Goal: Transaction & Acquisition: Obtain resource

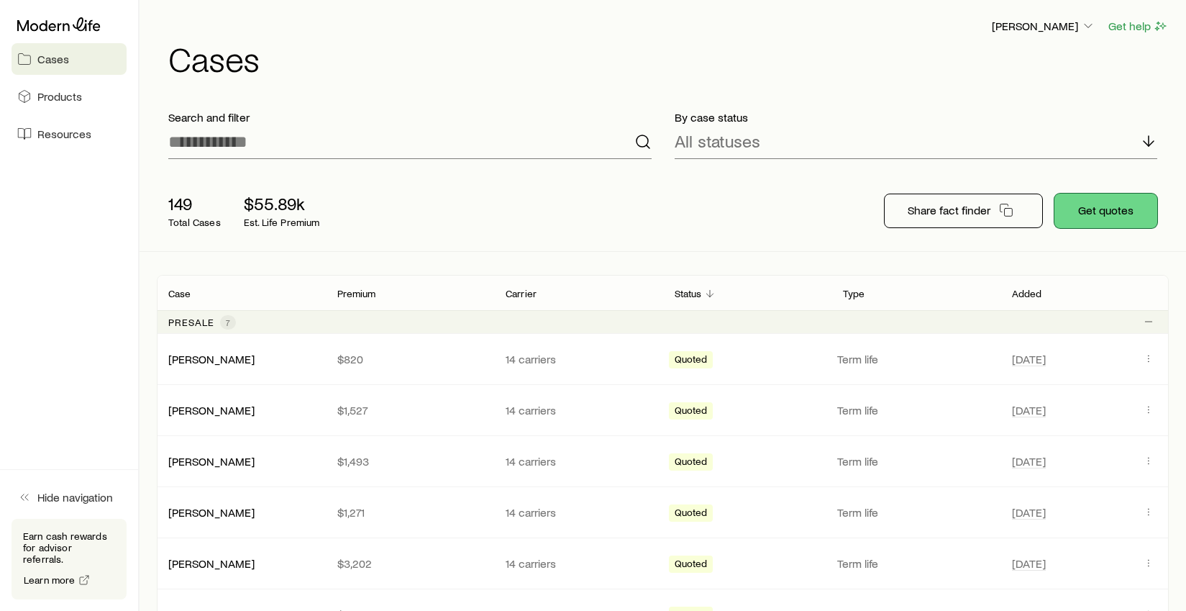
click at [1107, 206] on button "Get quotes" at bounding box center [1106, 211] width 103 height 35
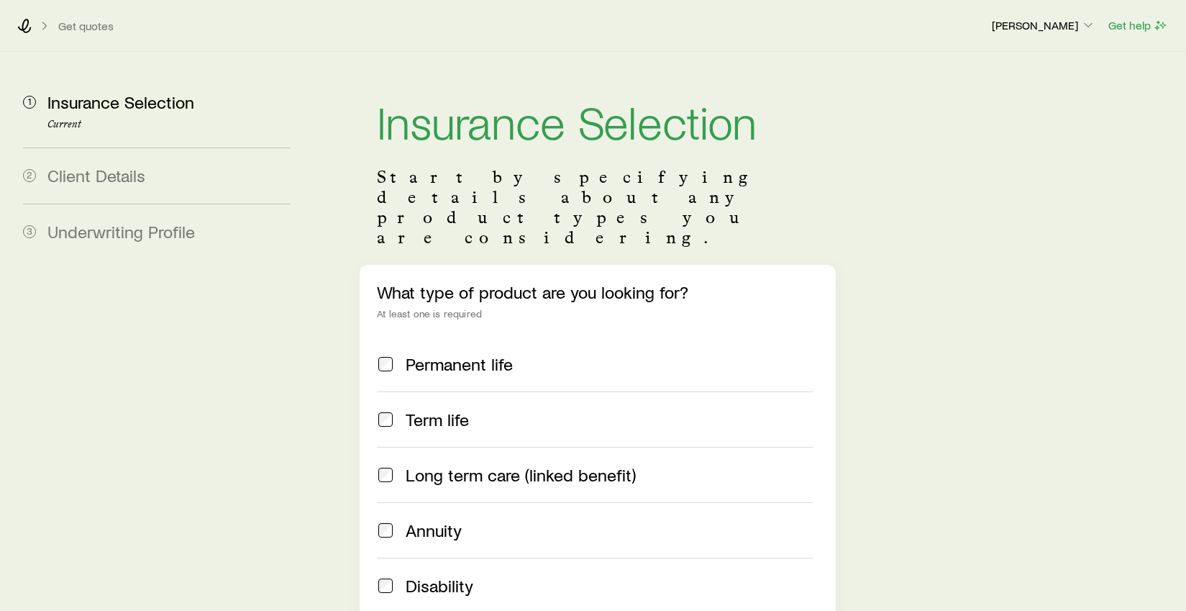
click at [393, 409] on span at bounding box center [385, 419] width 17 height 20
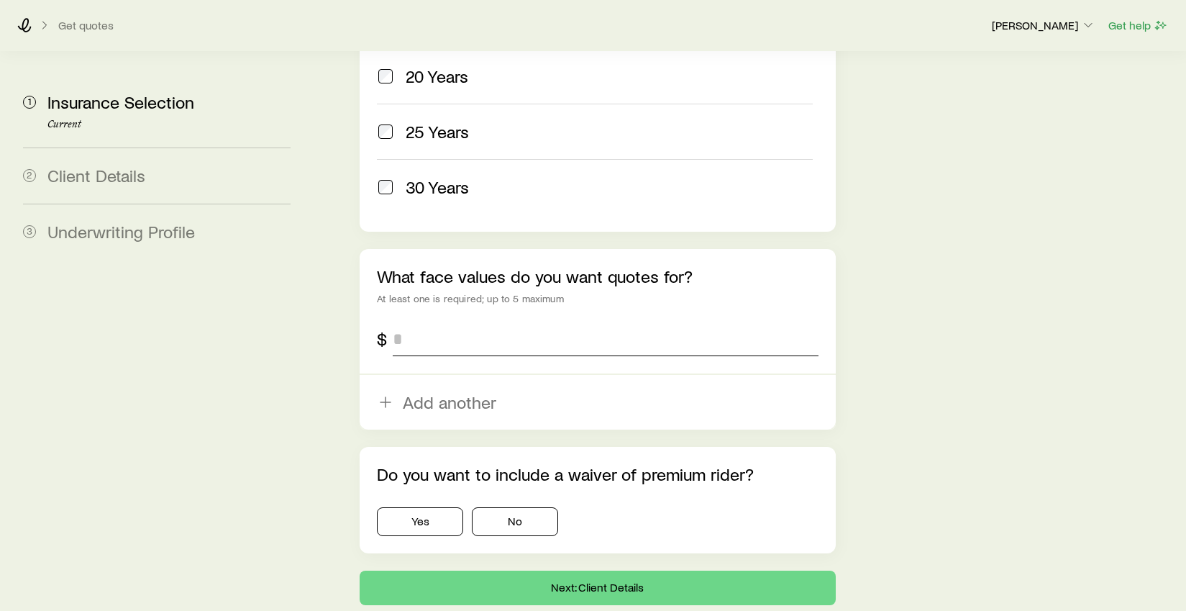
scroll to position [840, 0]
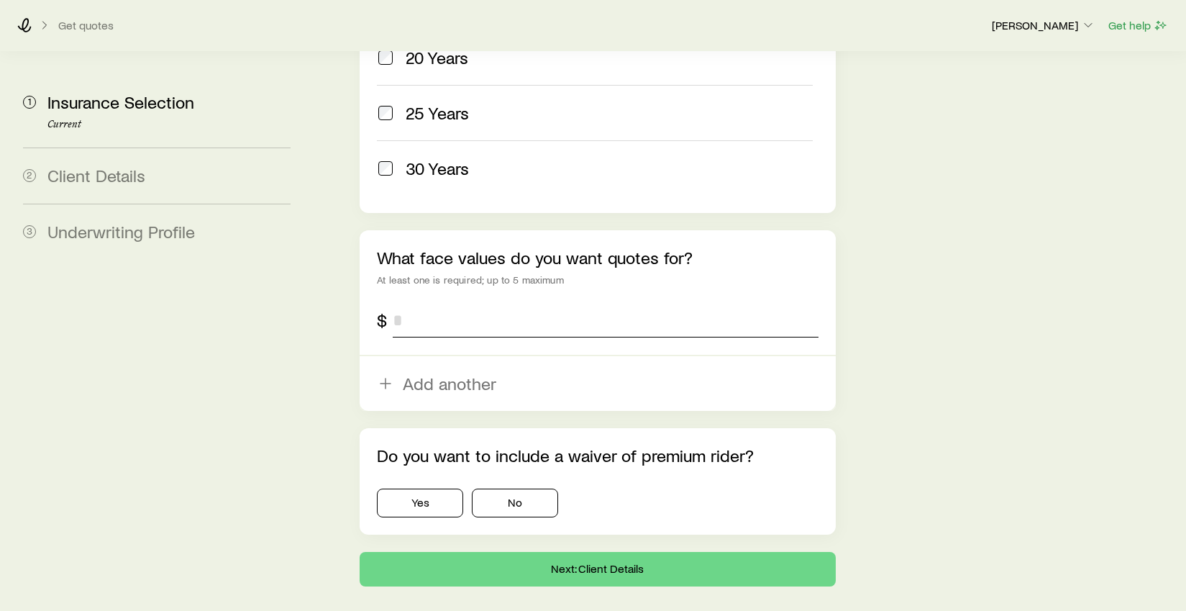
click at [420, 303] on input "tel" at bounding box center [605, 320] width 425 height 35
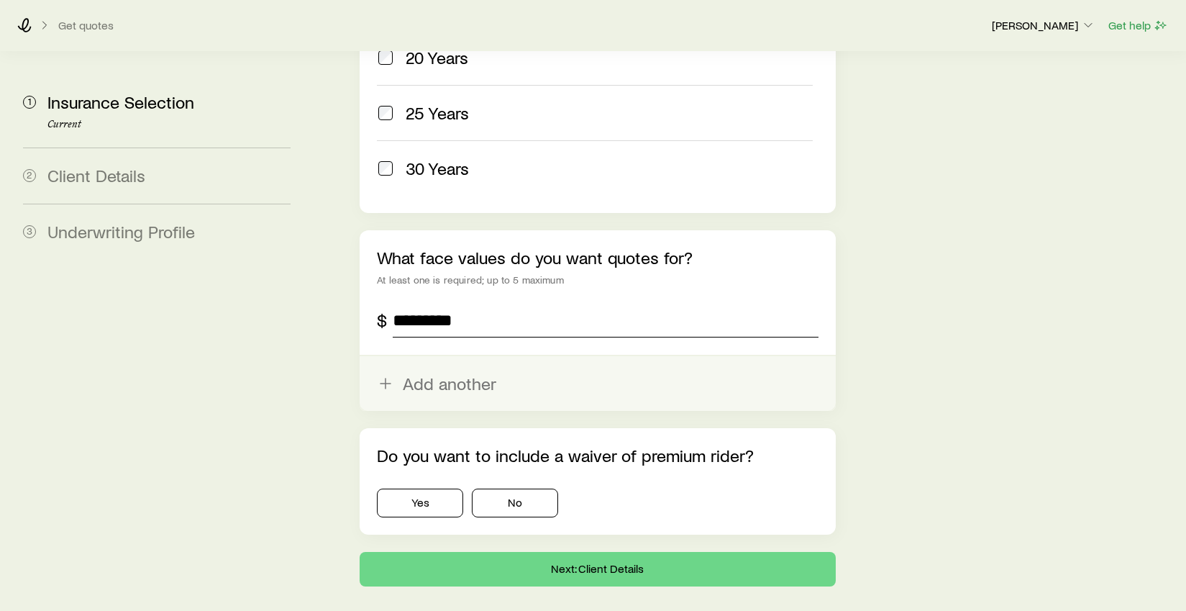
type input "*********"
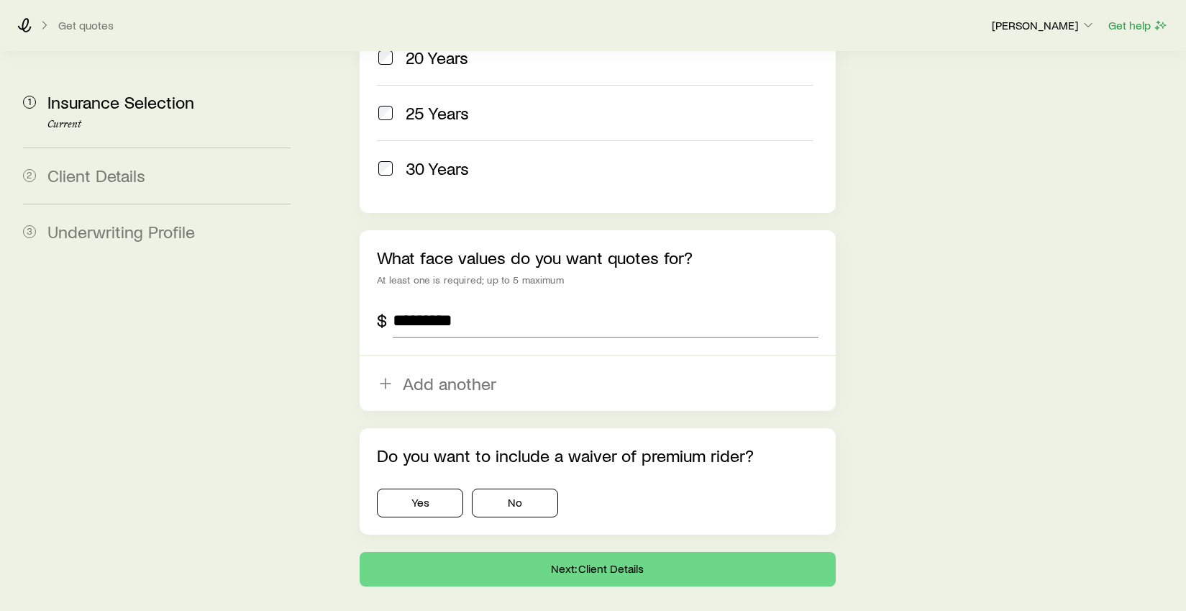
click at [421, 356] on button "Add another" at bounding box center [597, 383] width 475 height 55
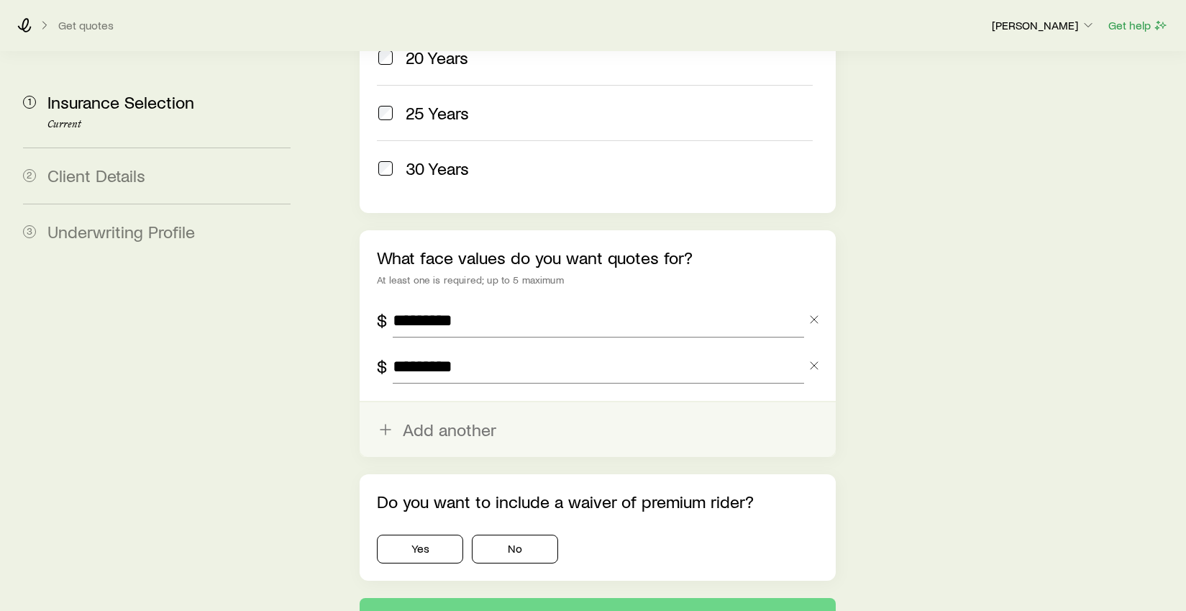
type input "*********"
click at [460, 402] on button "Add another" at bounding box center [597, 429] width 475 height 55
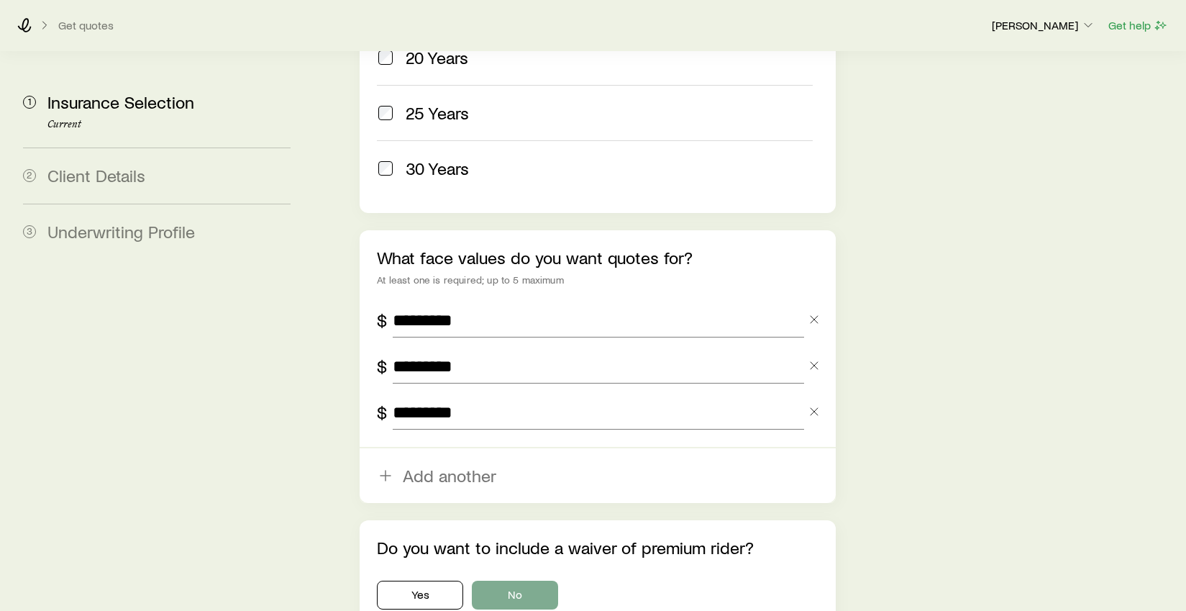
type input "*********"
drag, startPoint x: 523, startPoint y: 552, endPoint x: 537, endPoint y: 552, distance: 14.4
click at [530, 581] on button "No" at bounding box center [515, 595] width 86 height 29
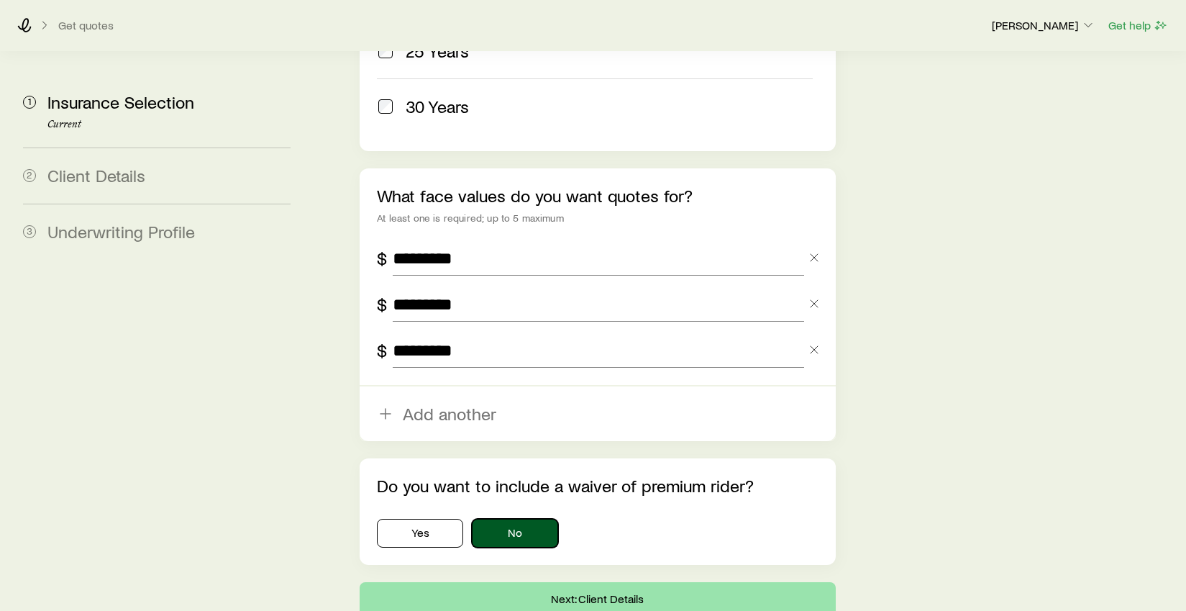
scroll to position [949, 0]
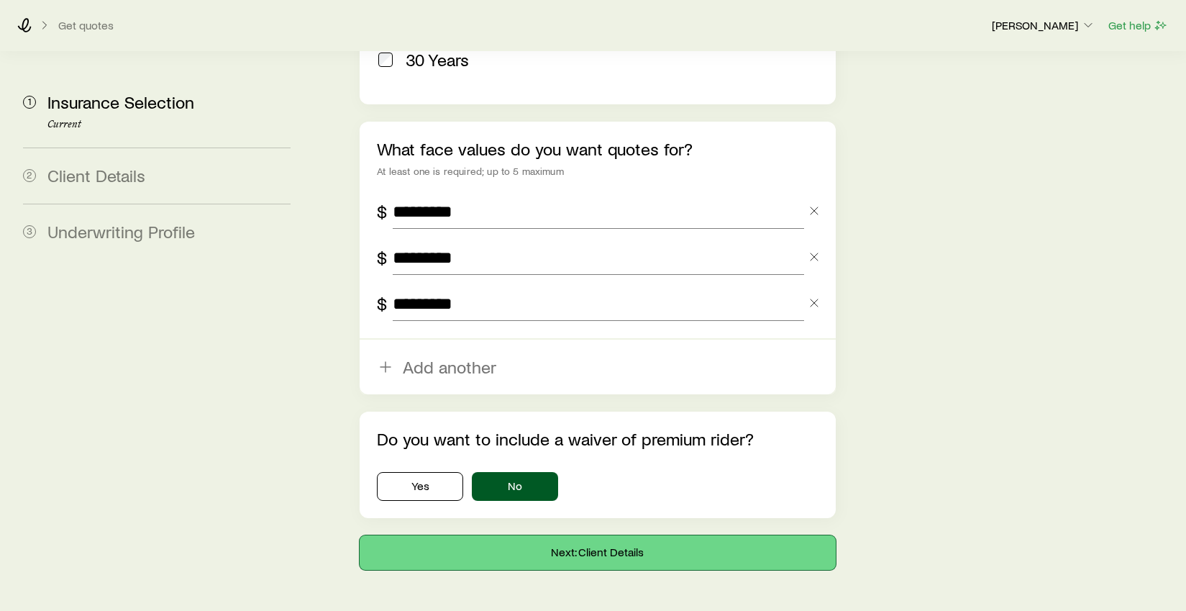
click at [648, 535] on button "Next: Client Details" at bounding box center [597, 552] width 475 height 35
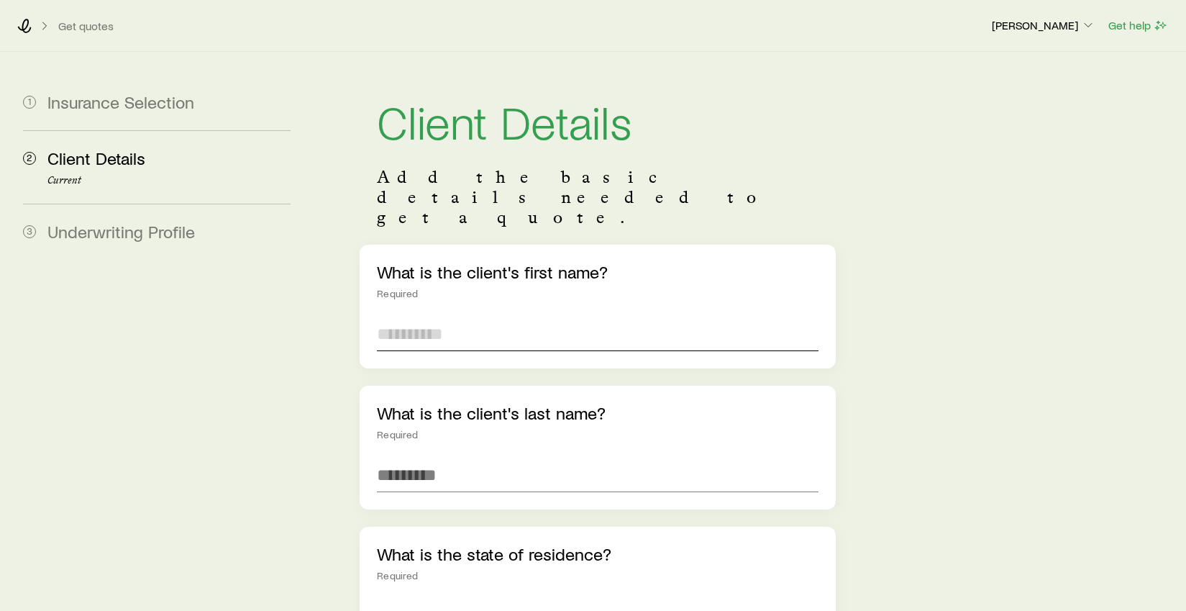
click at [450, 317] on input "text" at bounding box center [597, 334] width 441 height 35
type input "****"
type input "*****"
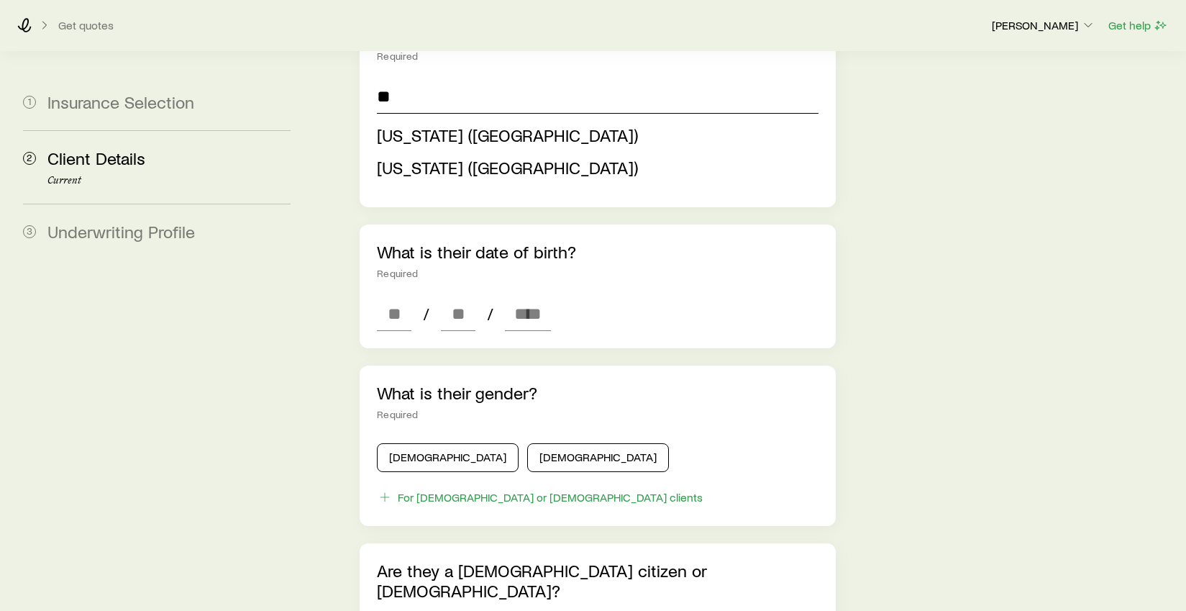
scroll to position [521, 0]
click at [420, 123] on span "[US_STATE] ([GEOGRAPHIC_DATA])" at bounding box center [507, 133] width 261 height 21
type input "**********"
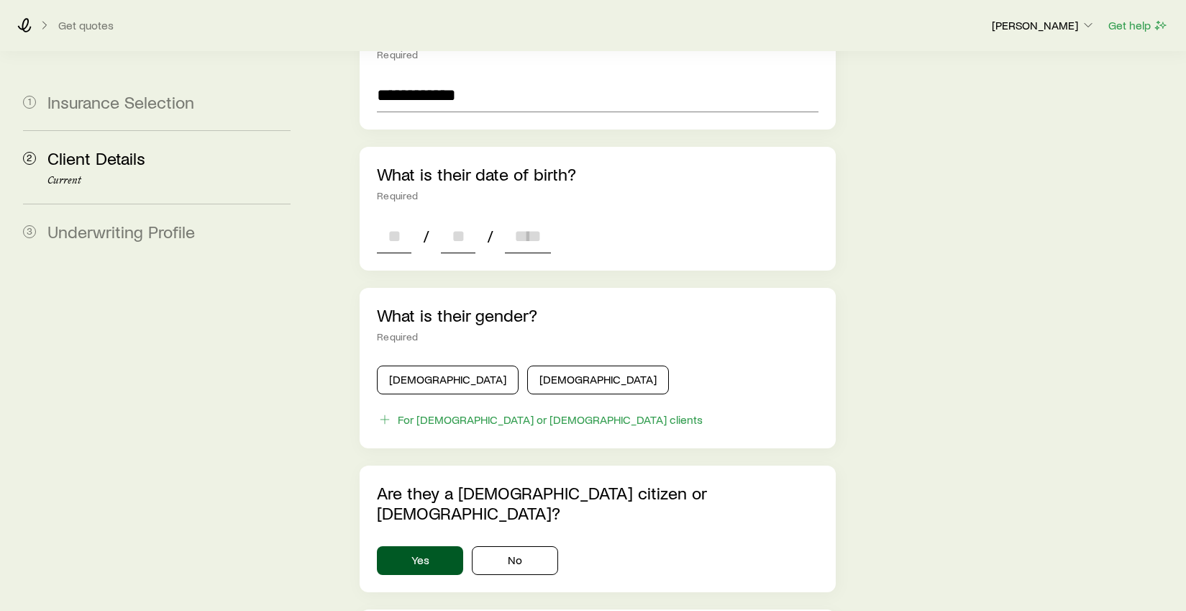
click at [387, 219] on input at bounding box center [394, 236] width 35 height 35
type input "**"
type input "****"
type input "*"
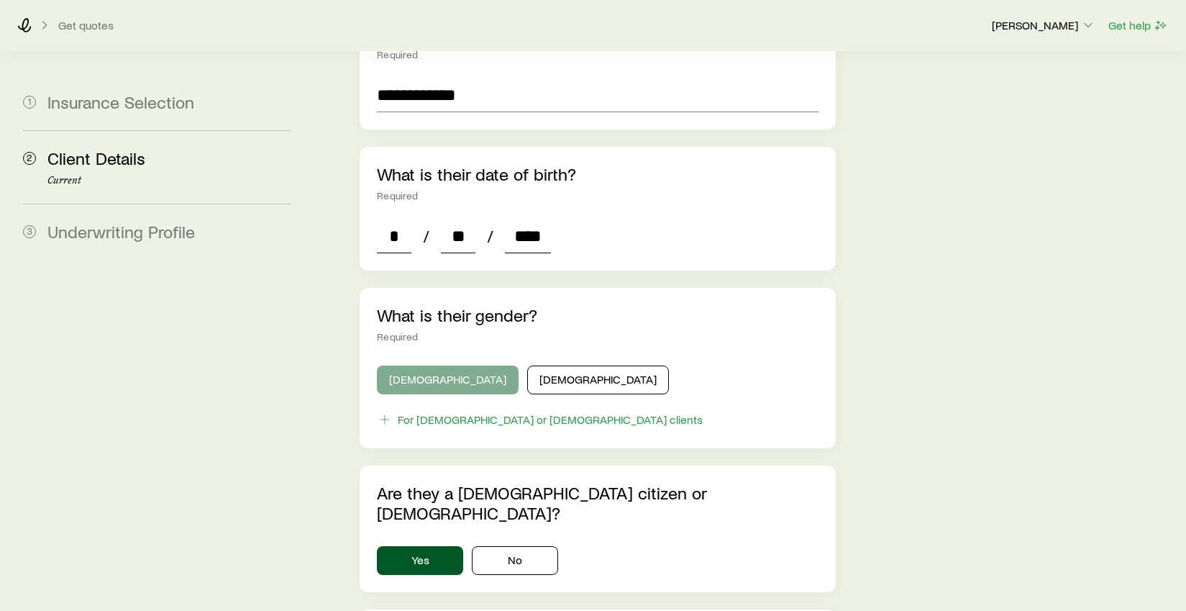
type input "****"
drag, startPoint x: 436, startPoint y: 340, endPoint x: 683, endPoint y: 353, distance: 247.1
click at [439, 365] on button "[DEMOGRAPHIC_DATA]" at bounding box center [448, 379] width 142 height 29
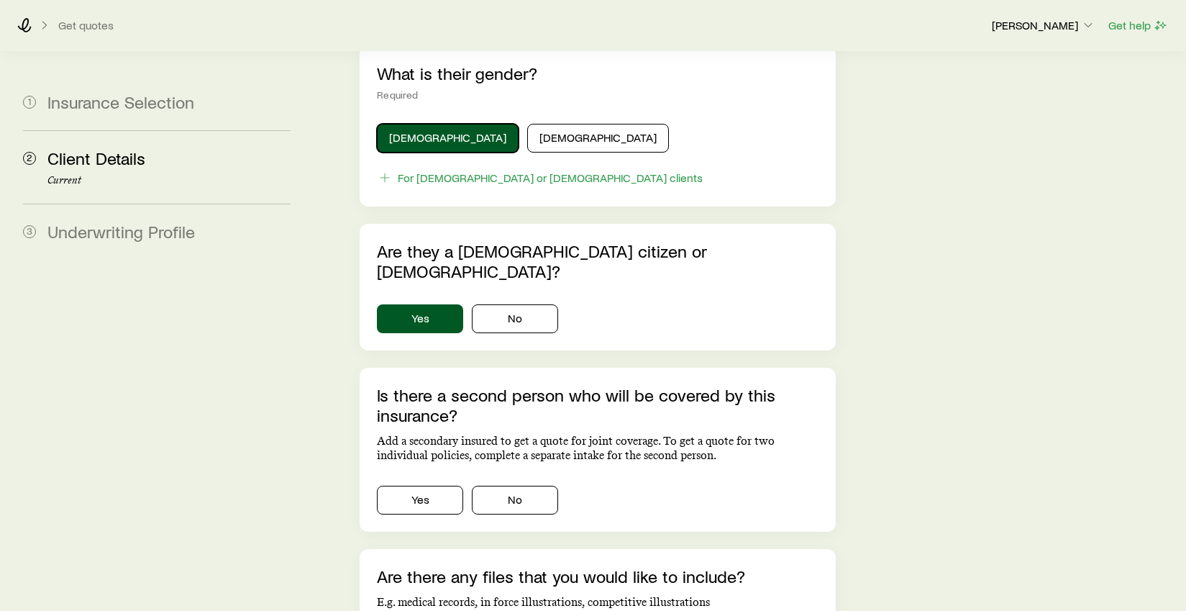
scroll to position [764, 0]
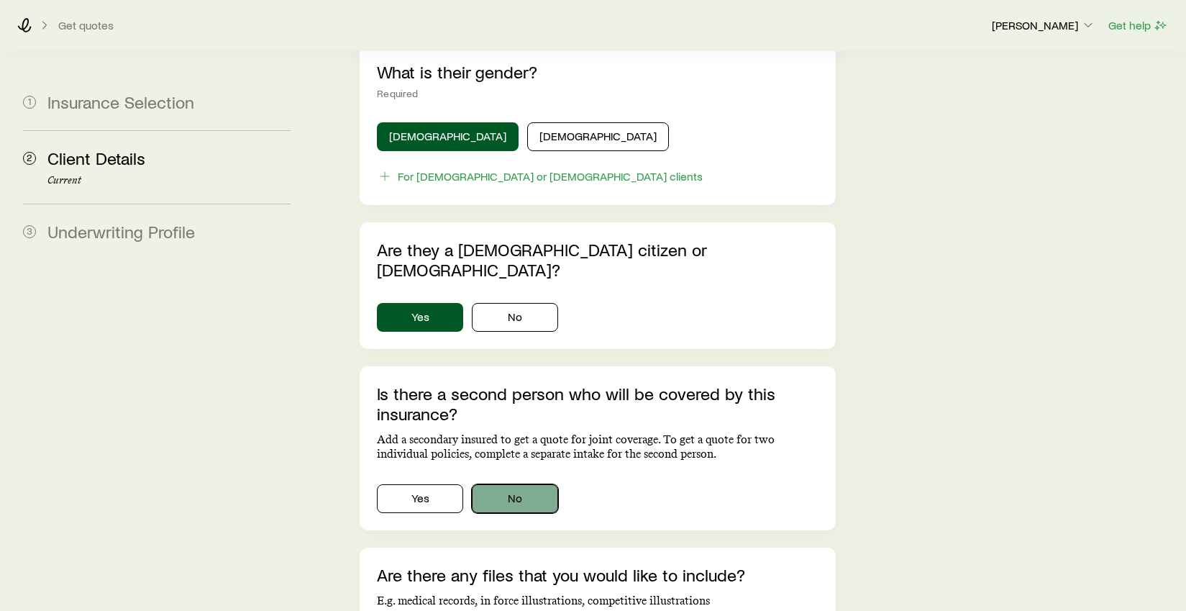
drag, startPoint x: 520, startPoint y: 434, endPoint x: 534, endPoint y: 436, distance: 13.8
click at [520, 484] on button "No" at bounding box center [515, 498] width 86 height 29
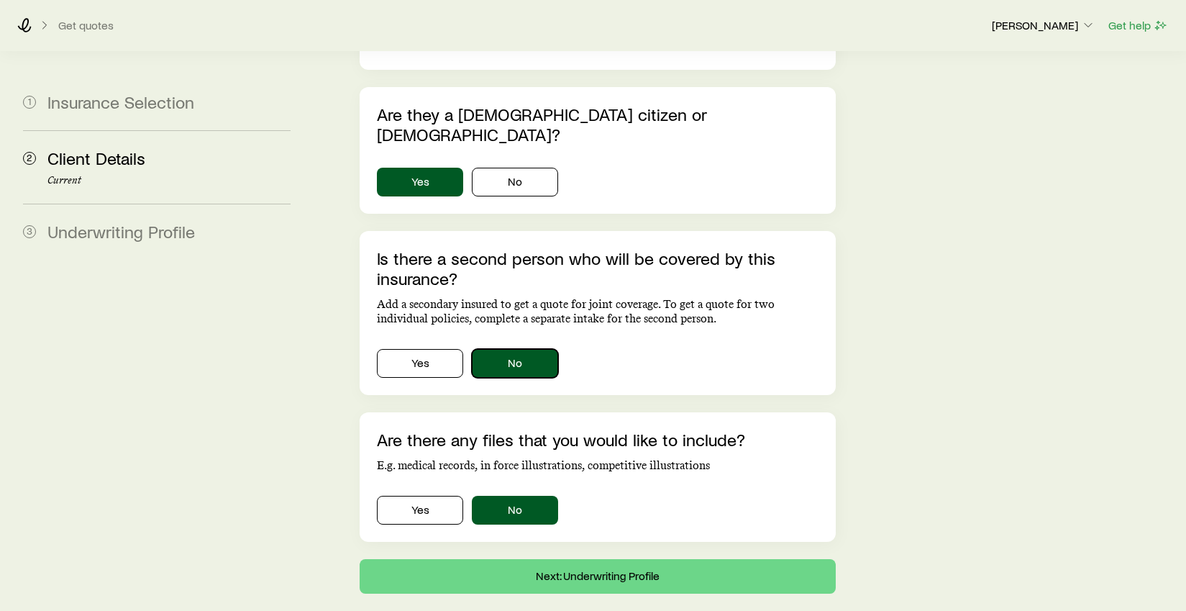
scroll to position [902, 0]
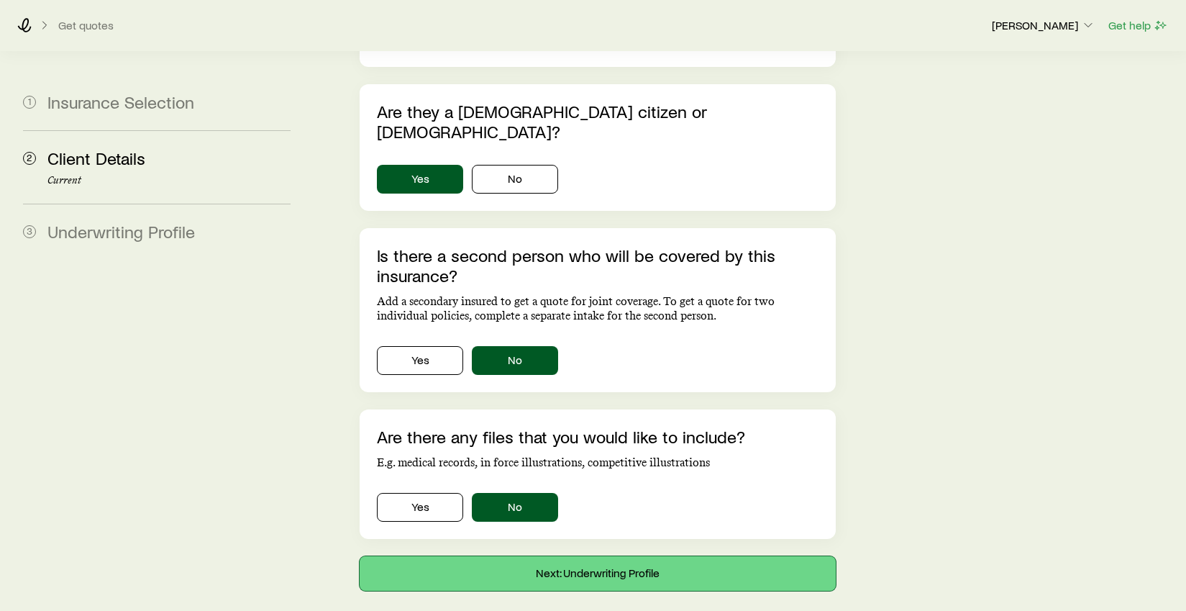
click at [598, 556] on button "Next: Underwriting Profile" at bounding box center [597, 573] width 475 height 35
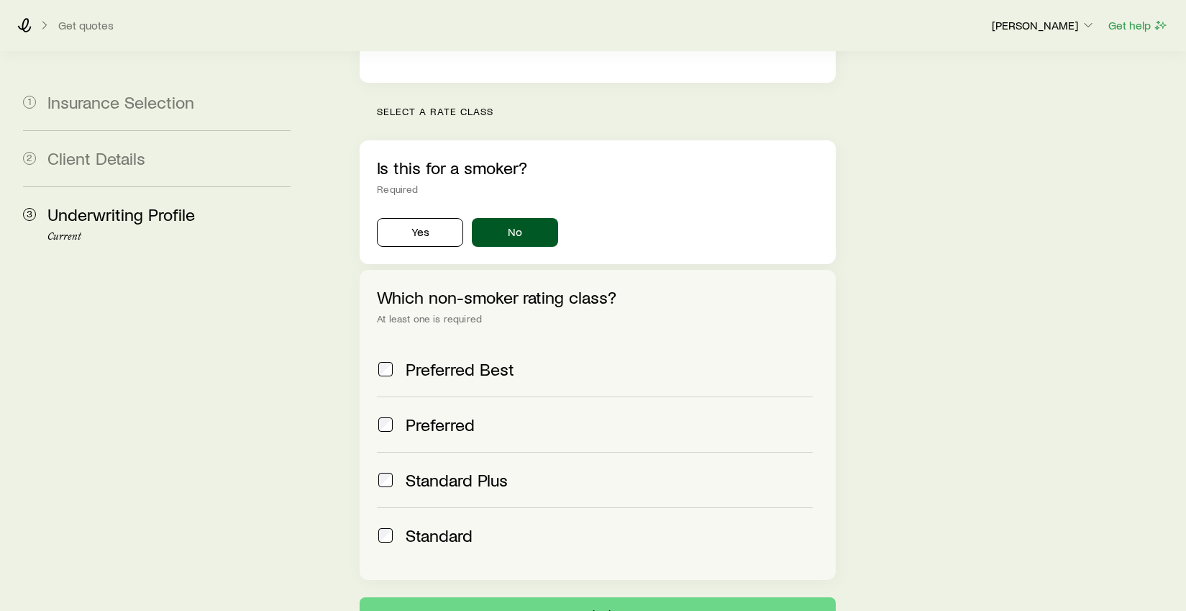
scroll to position [500, 0]
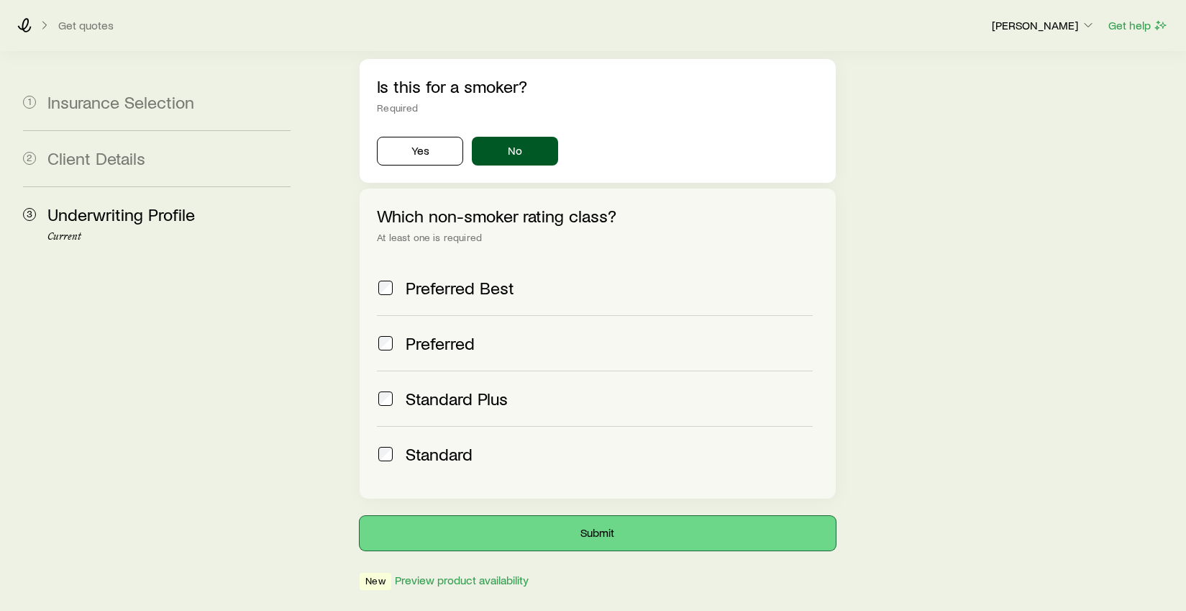
click at [603, 516] on button "Submit" at bounding box center [597, 533] width 475 height 35
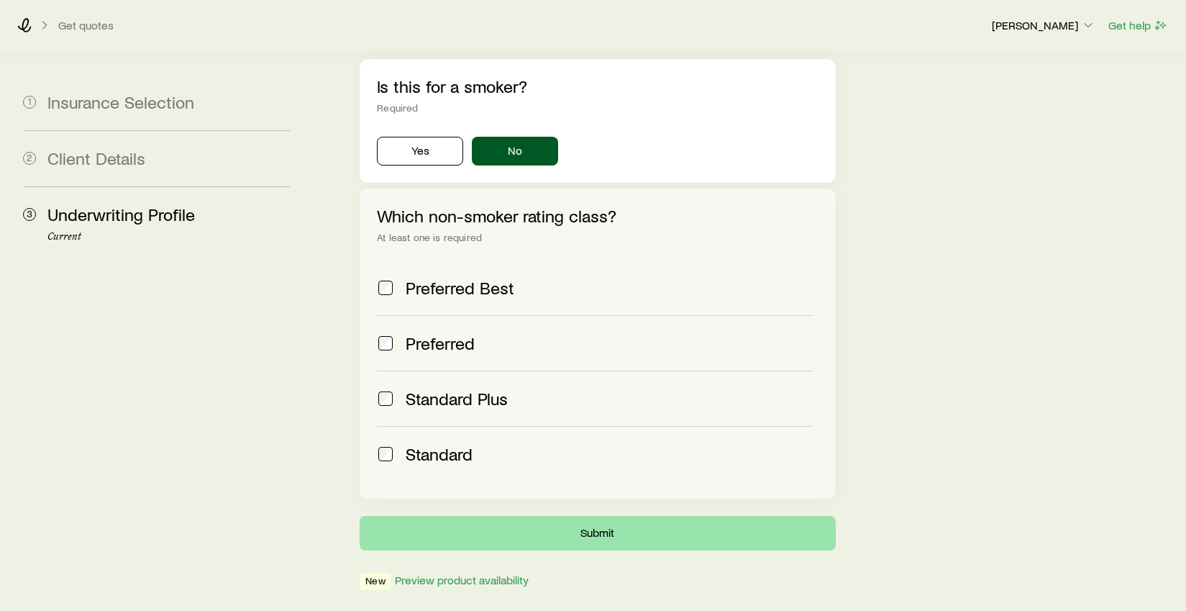
scroll to position [0, 0]
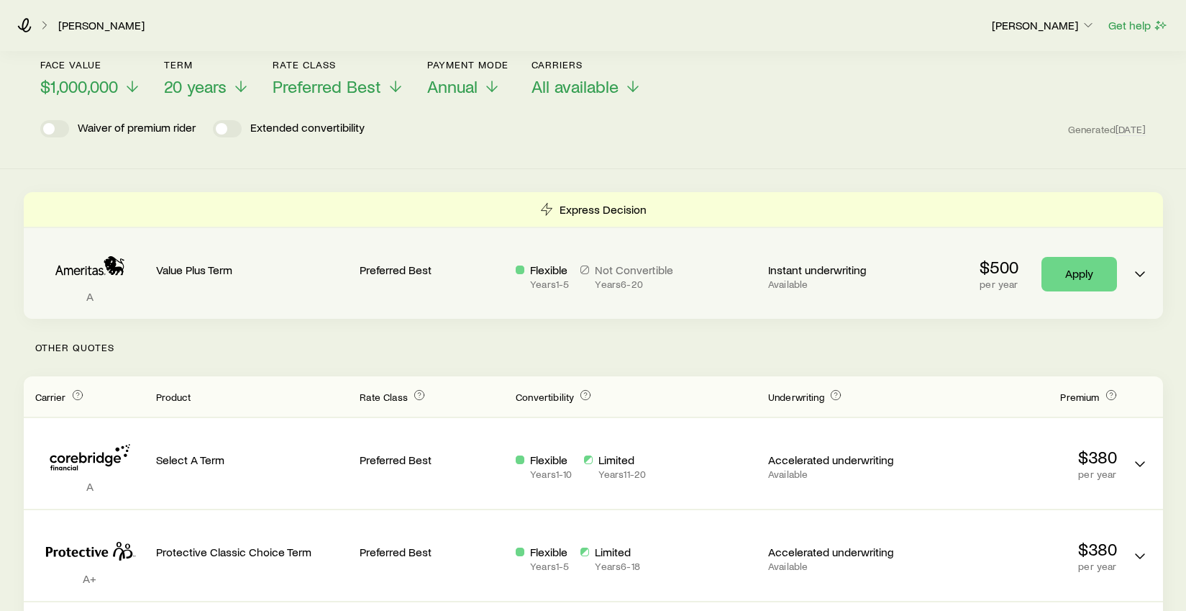
scroll to position [81, 0]
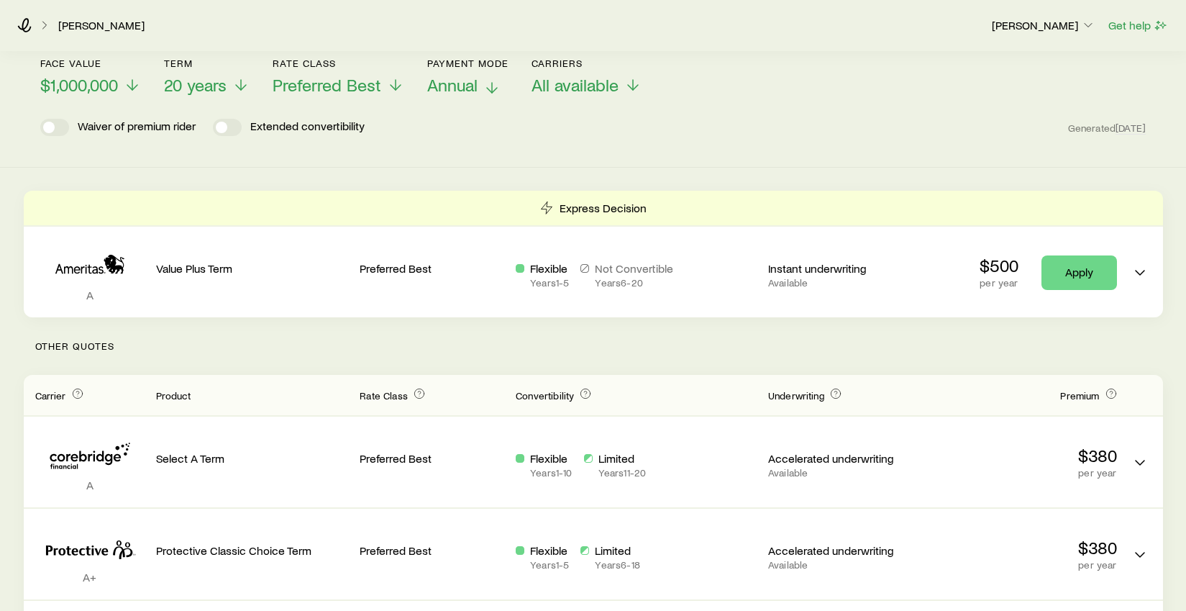
click at [499, 88] on icon at bounding box center [491, 87] width 17 height 17
click at [635, 88] on icon at bounding box center [633, 87] width 17 height 17
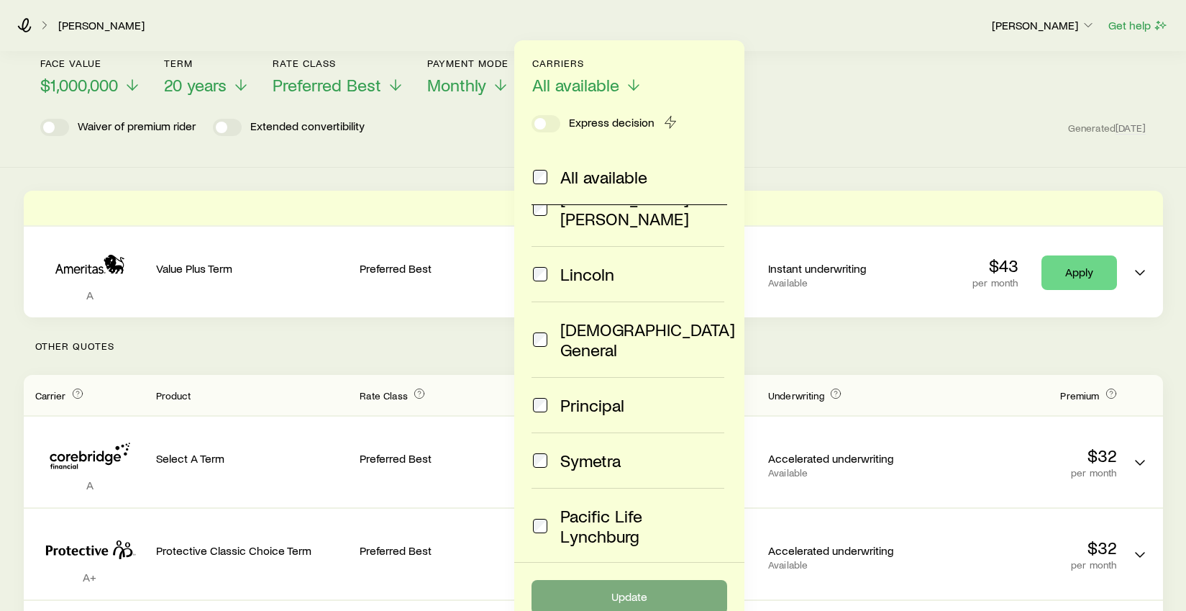
scroll to position [149, 0]
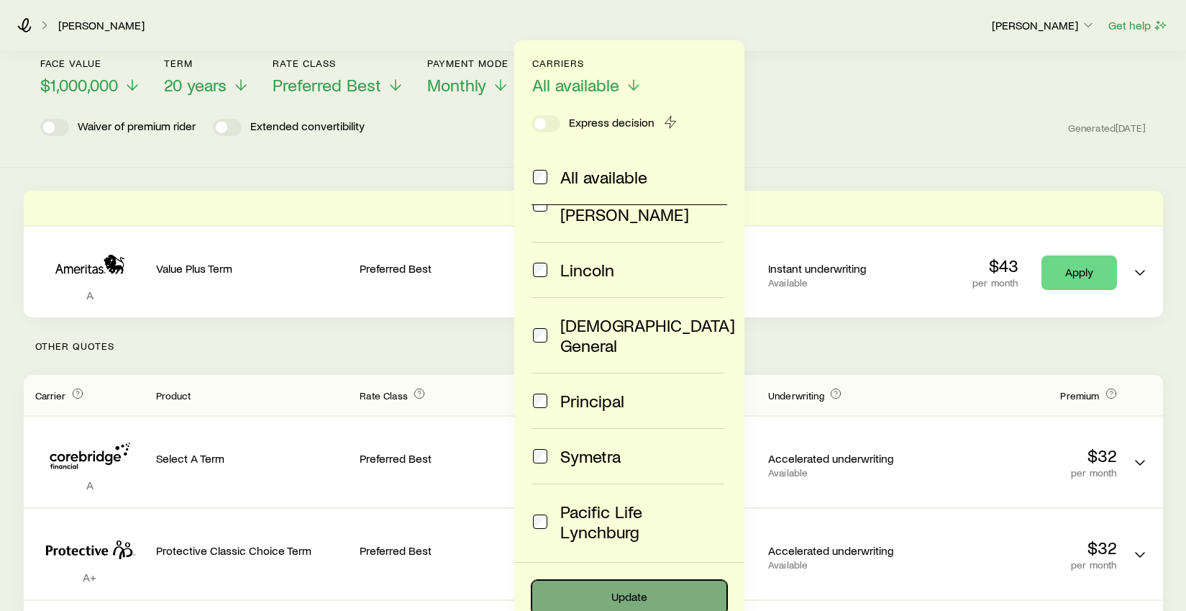
click at [627, 598] on button "Update" at bounding box center [630, 597] width 196 height 35
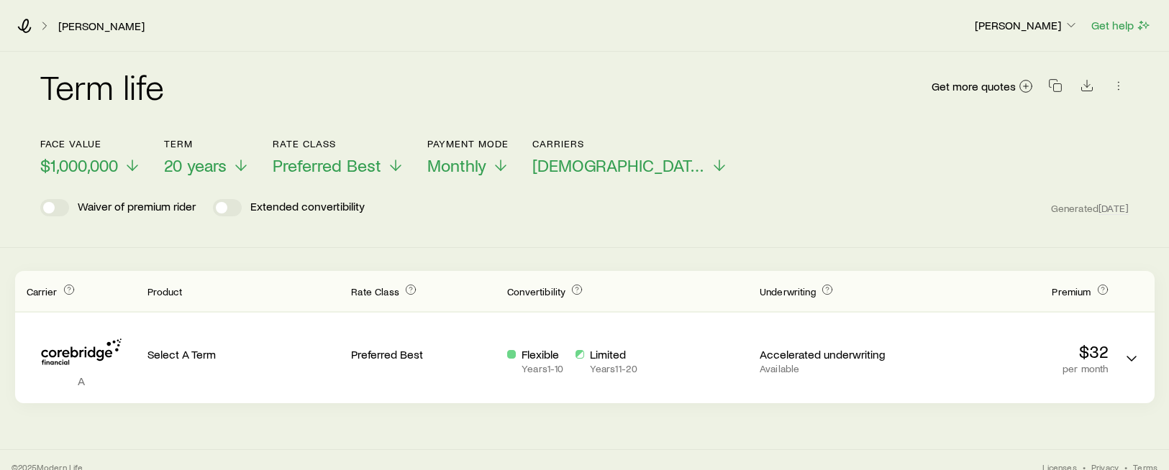
scroll to position [14, 0]
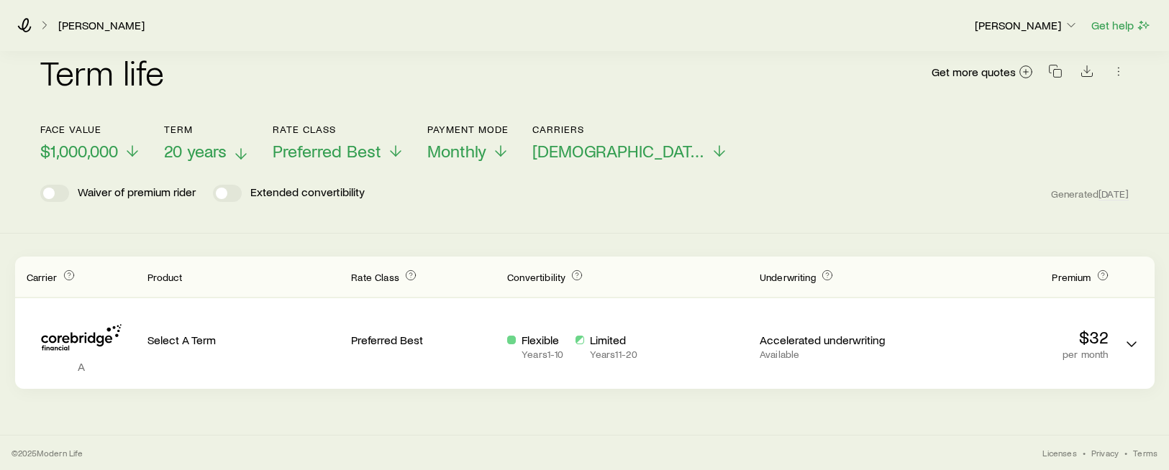
click at [241, 156] on line at bounding box center [241, 154] width 0 height 10
click at [135, 152] on icon at bounding box center [132, 153] width 17 height 17
click at [250, 155] on icon at bounding box center [245, 153] width 17 height 17
click at [134, 154] on icon at bounding box center [135, 153] width 17 height 17
click at [250, 158] on icon at bounding box center [245, 153] width 17 height 17
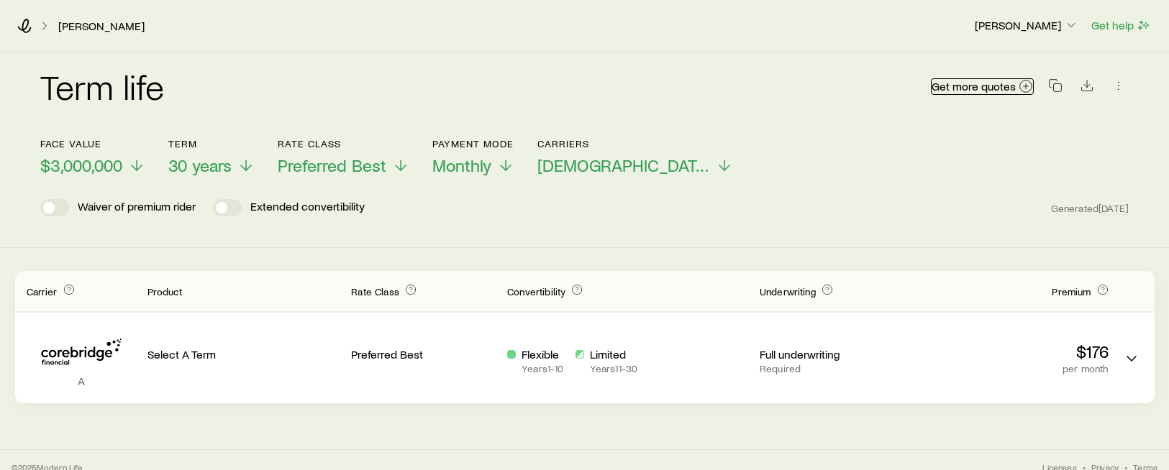
scroll to position [0, 0]
click at [968, 86] on span "Get more quotes" at bounding box center [974, 87] width 84 height 12
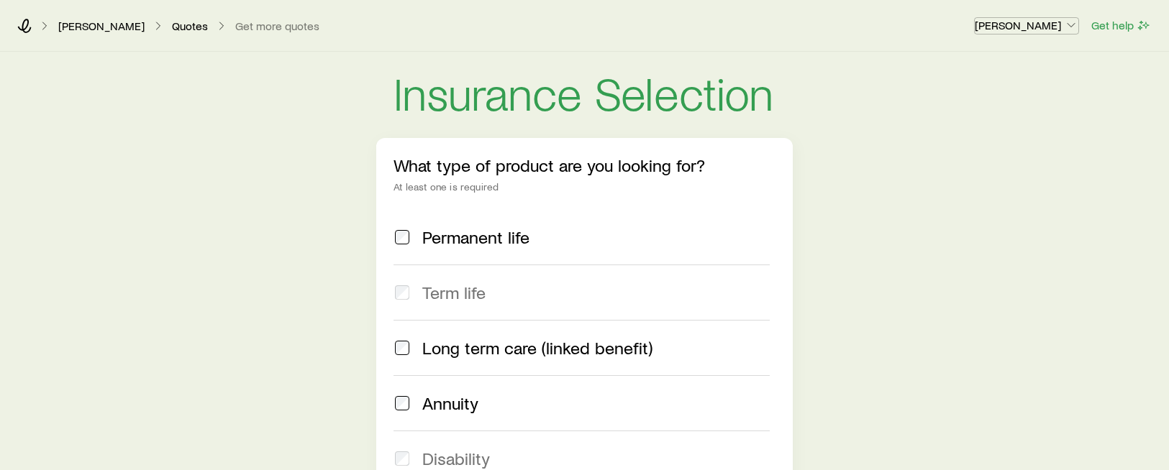
click at [1028, 29] on p "[PERSON_NAME]" at bounding box center [1027, 25] width 104 height 14
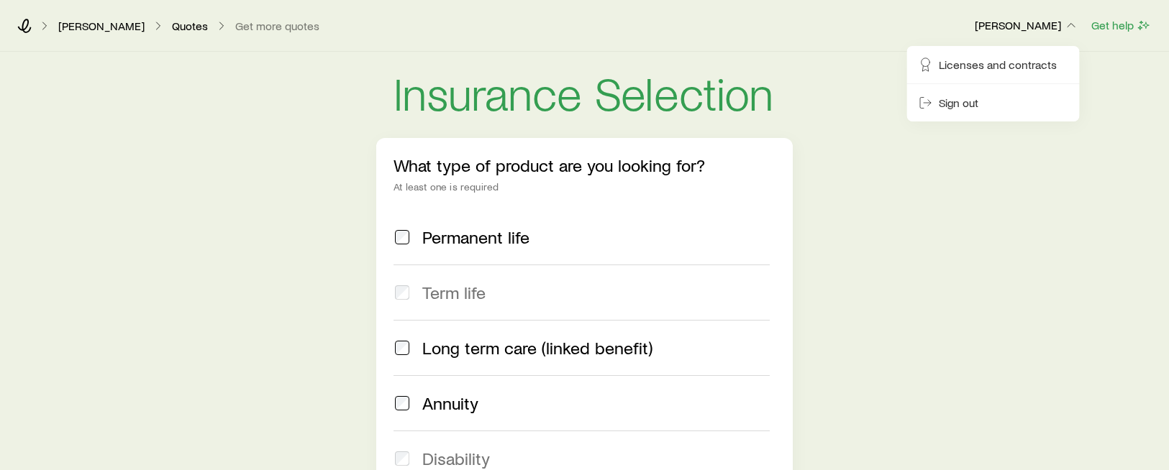
drag, startPoint x: 889, startPoint y: 42, endPoint x: 880, endPoint y: 40, distance: 9.6
click at [887, 41] on div "[PERSON_NAME] Quotes Get more quotes [PERSON_NAME] Get help" at bounding box center [584, 26] width 1169 height 52
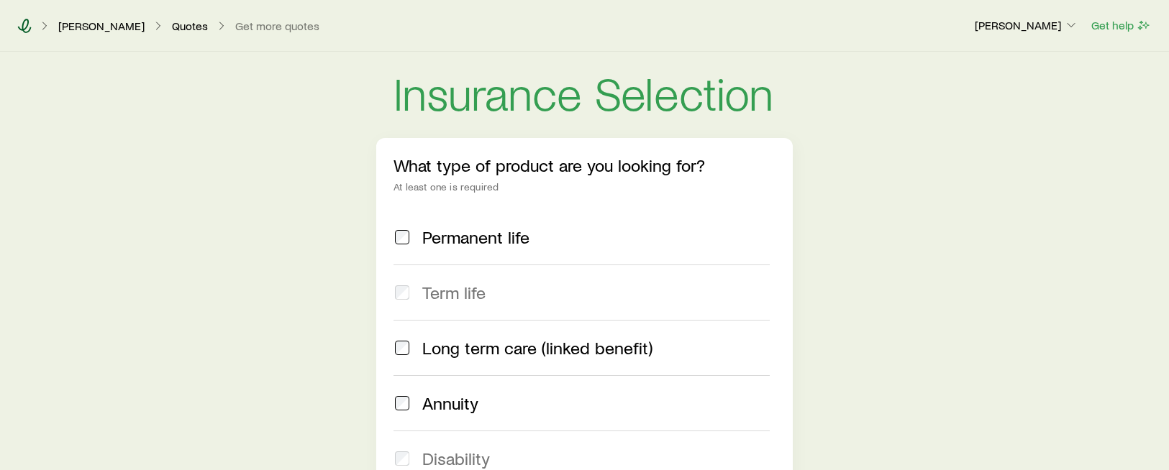
click at [22, 25] on icon at bounding box center [25, 26] width 14 height 14
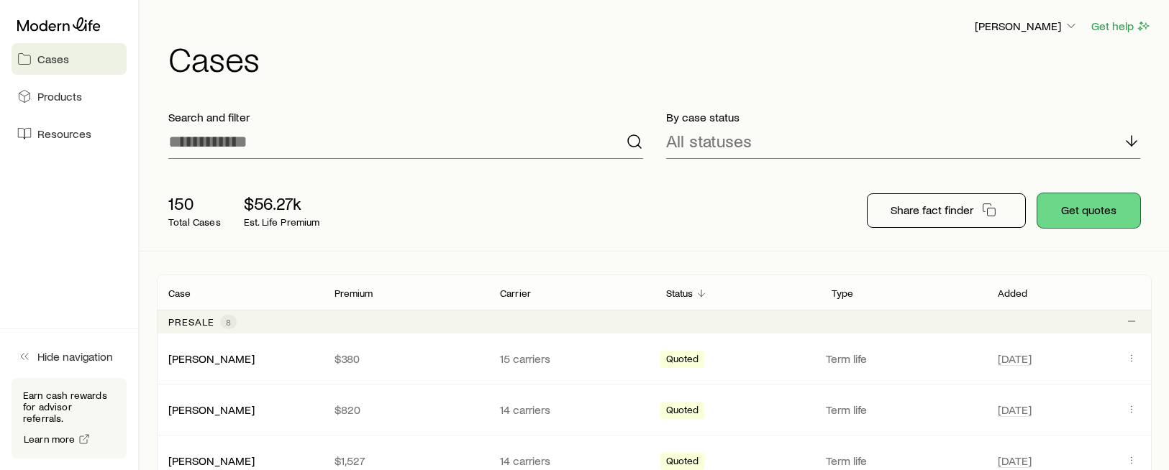
click at [1097, 209] on button "Get quotes" at bounding box center [1088, 211] width 103 height 35
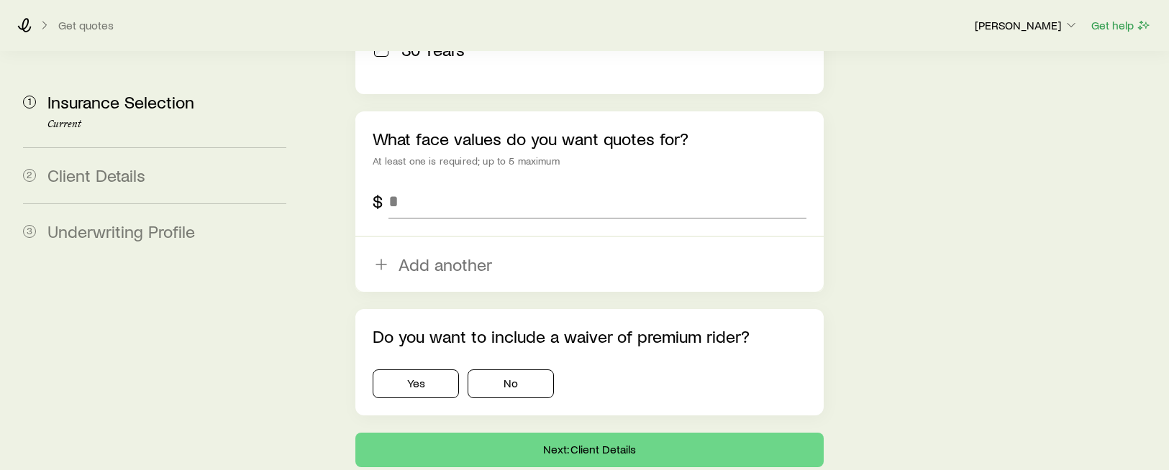
scroll to position [997, 0]
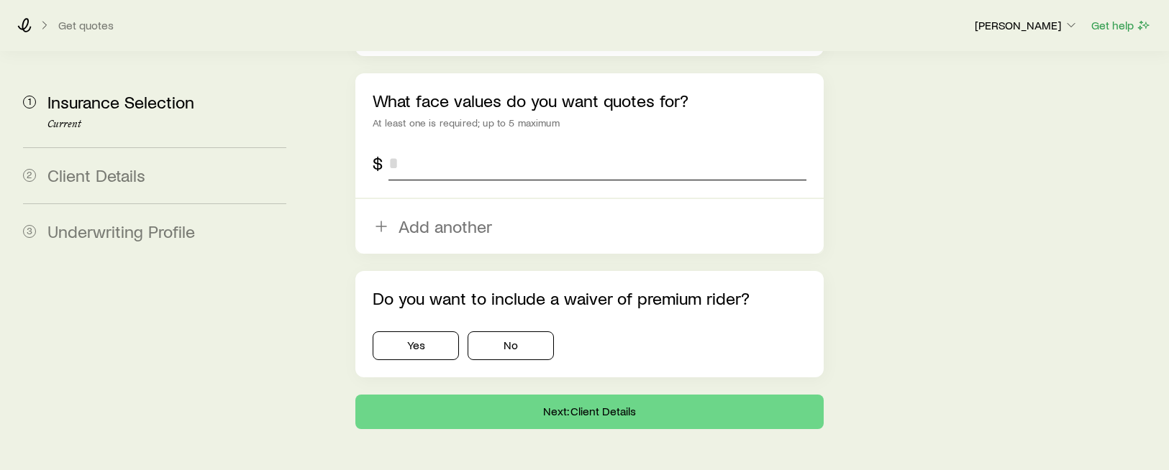
click at [442, 146] on input "tel" at bounding box center [597, 163] width 418 height 35
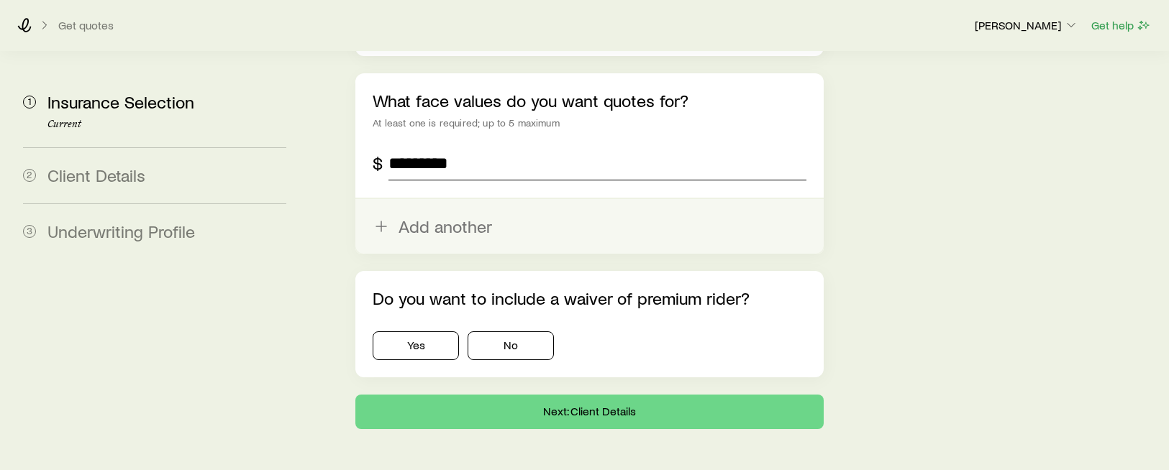
type input "*********"
click at [432, 199] on button "Add another" at bounding box center [589, 226] width 468 height 55
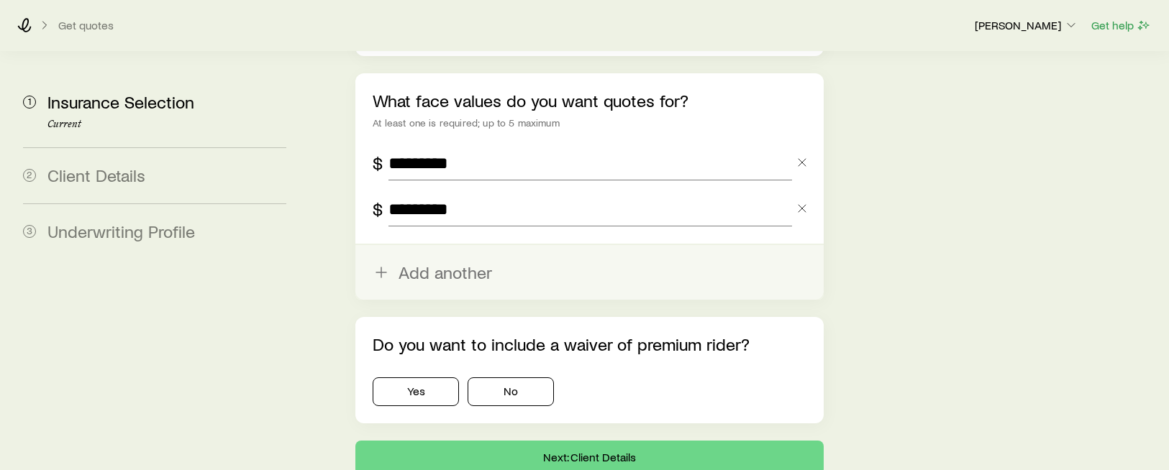
type input "*********"
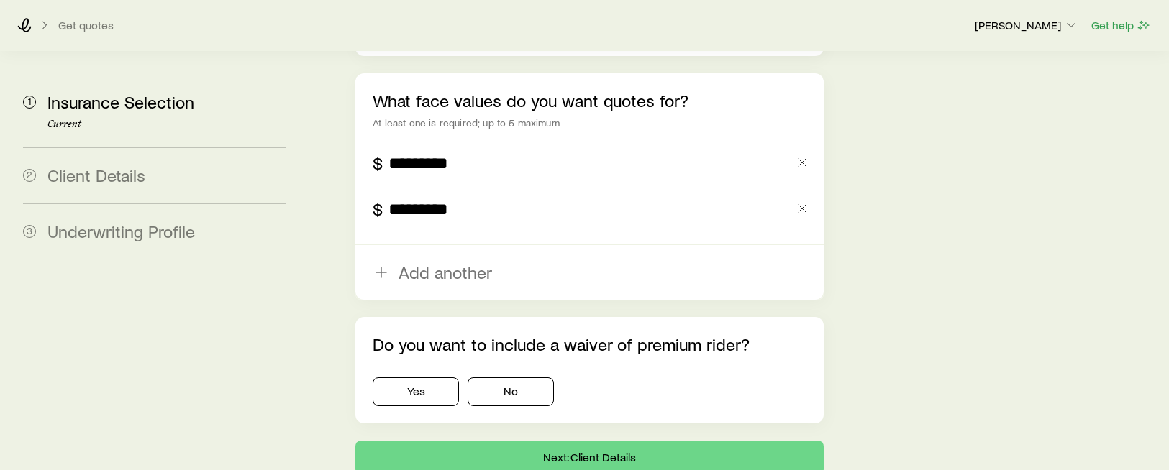
click at [444, 245] on button "Add another" at bounding box center [589, 272] width 468 height 55
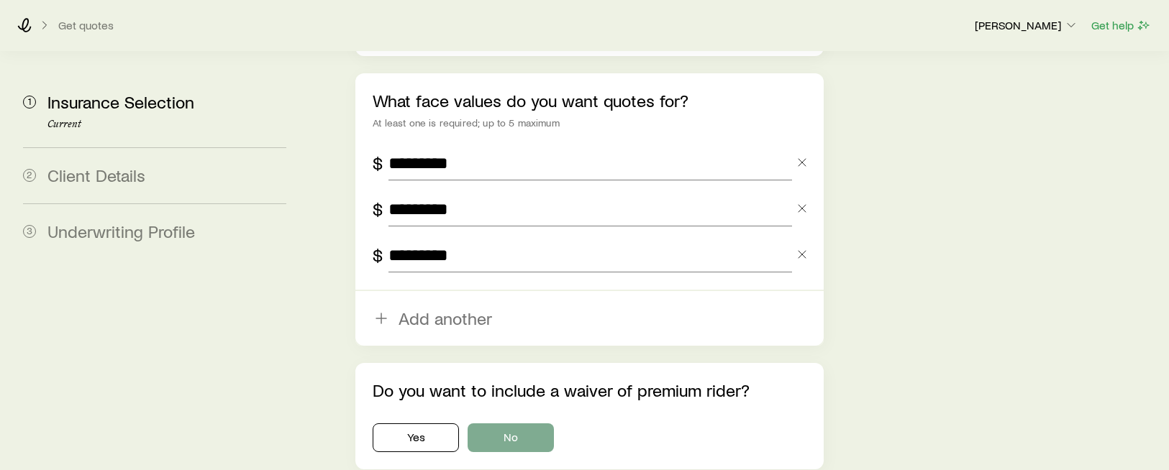
type input "*********"
drag, startPoint x: 524, startPoint y: 390, endPoint x: 622, endPoint y: 370, distance: 99.7
click at [529, 424] on button "No" at bounding box center [511, 438] width 86 height 29
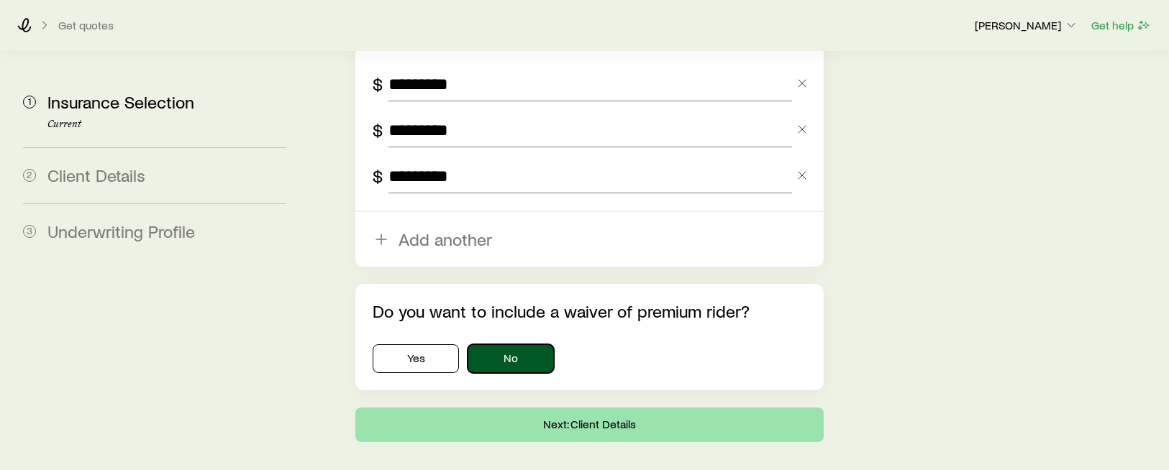
scroll to position [1089, 0]
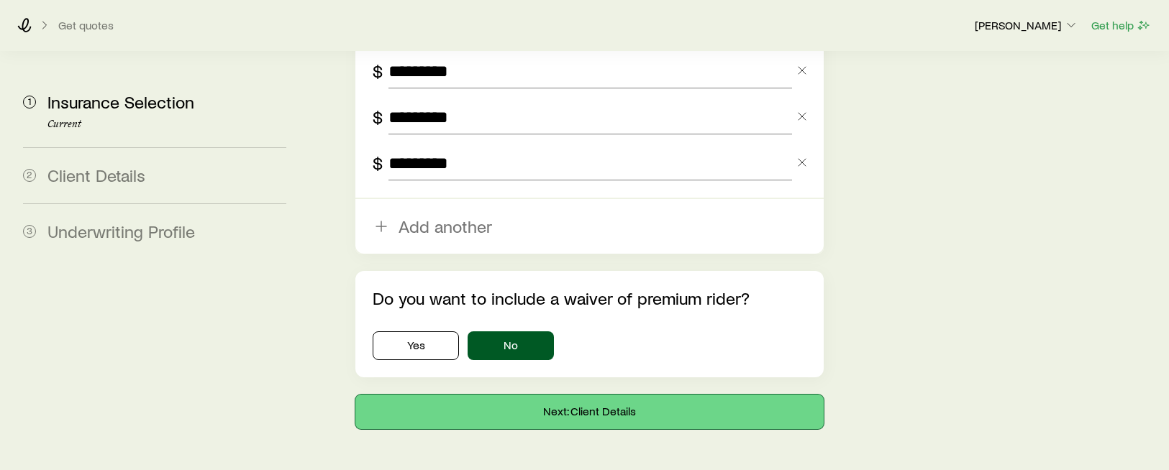
click at [555, 395] on button "Next: Client Details" at bounding box center [589, 412] width 468 height 35
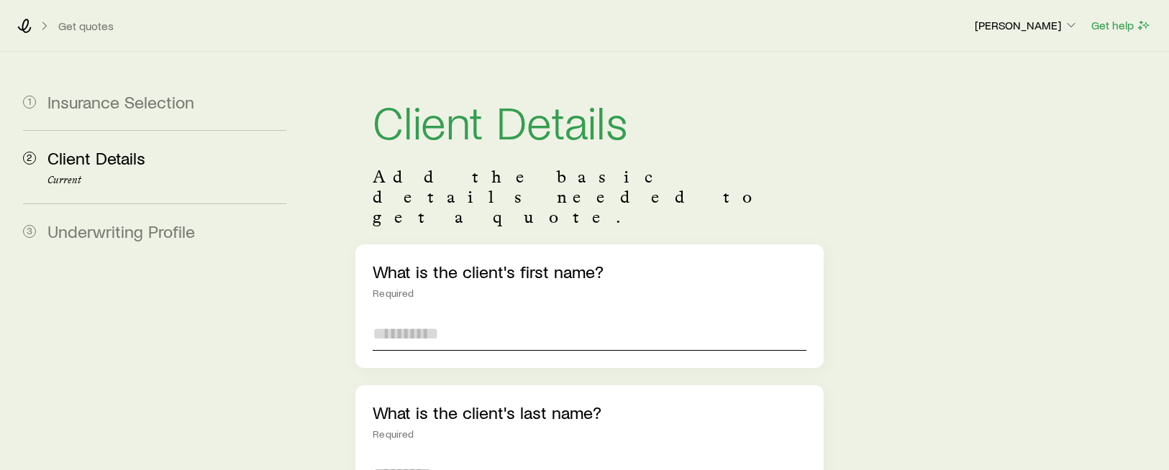
click at [386, 317] on input "text" at bounding box center [590, 334] width 434 height 35
type input "******"
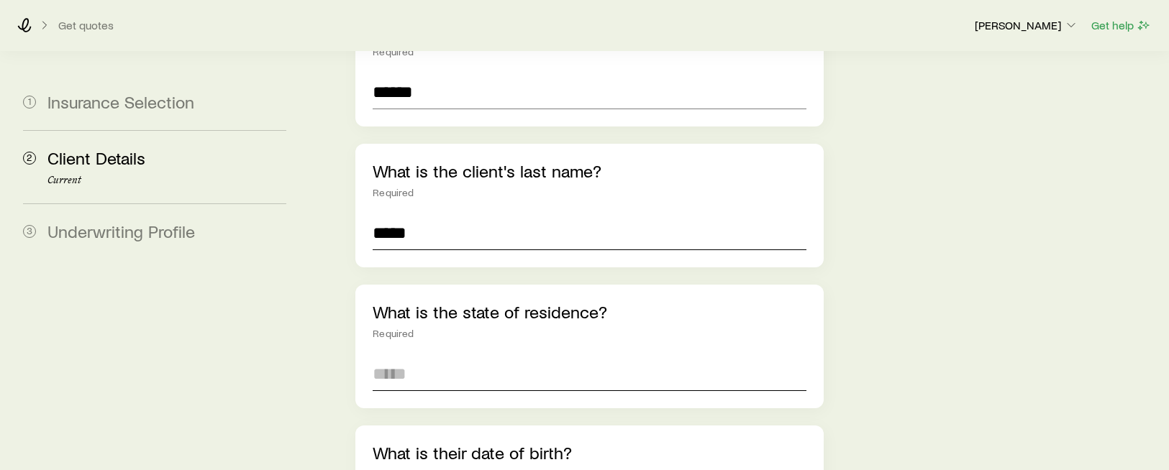
scroll to position [250, 0]
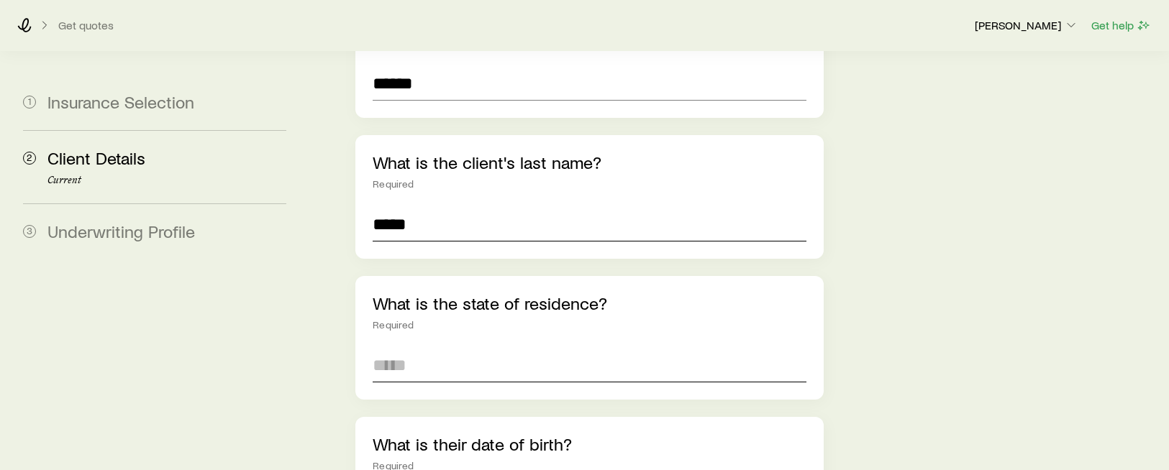
type input "*****"
click at [397, 348] on input at bounding box center [590, 365] width 434 height 35
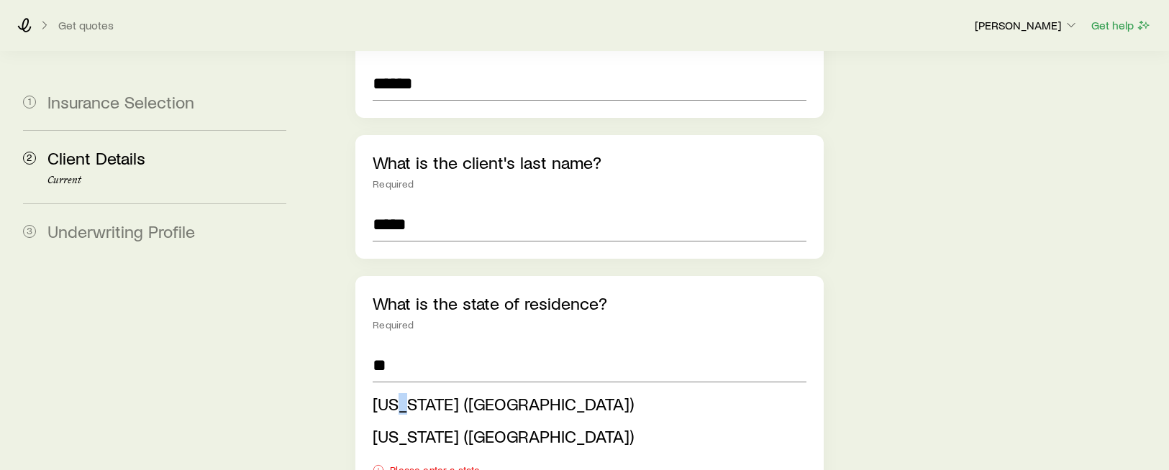
drag, startPoint x: 405, startPoint y: 365, endPoint x: 498, endPoint y: 365, distance: 93.5
click at [407, 393] on span "[US_STATE] ([GEOGRAPHIC_DATA])" at bounding box center [503, 403] width 261 height 21
type input "**********"
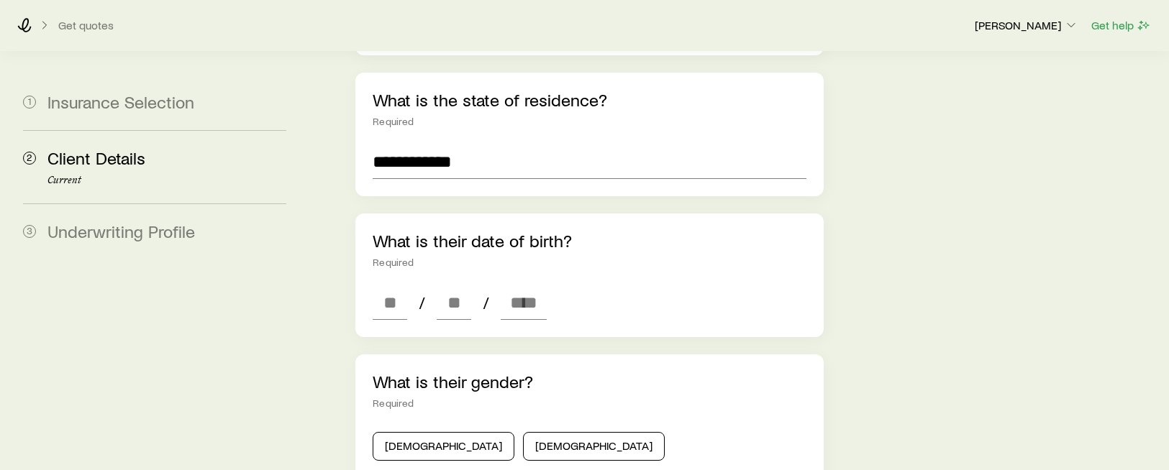
scroll to position [462, 0]
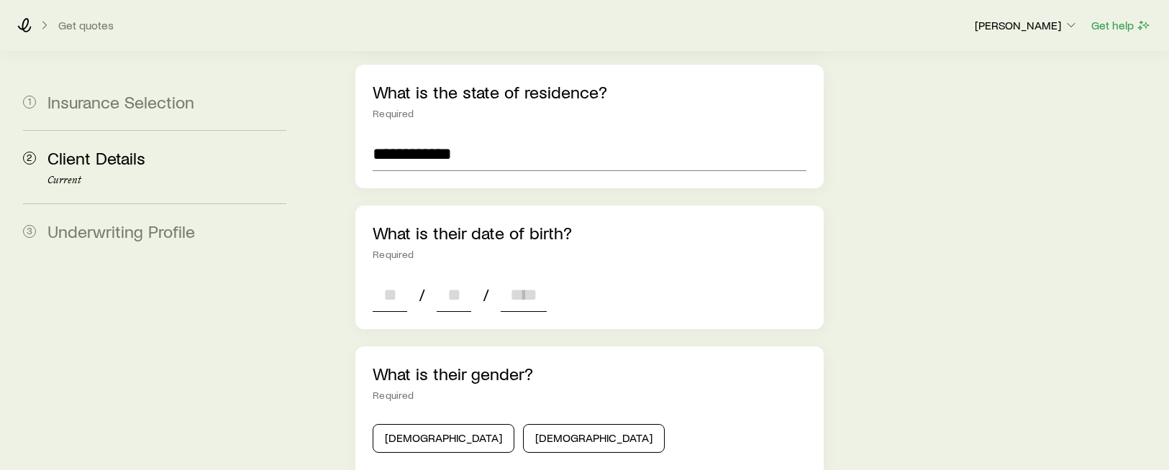
click at [388, 278] on input at bounding box center [390, 295] width 35 height 35
type input "**"
type input "****"
type input "*"
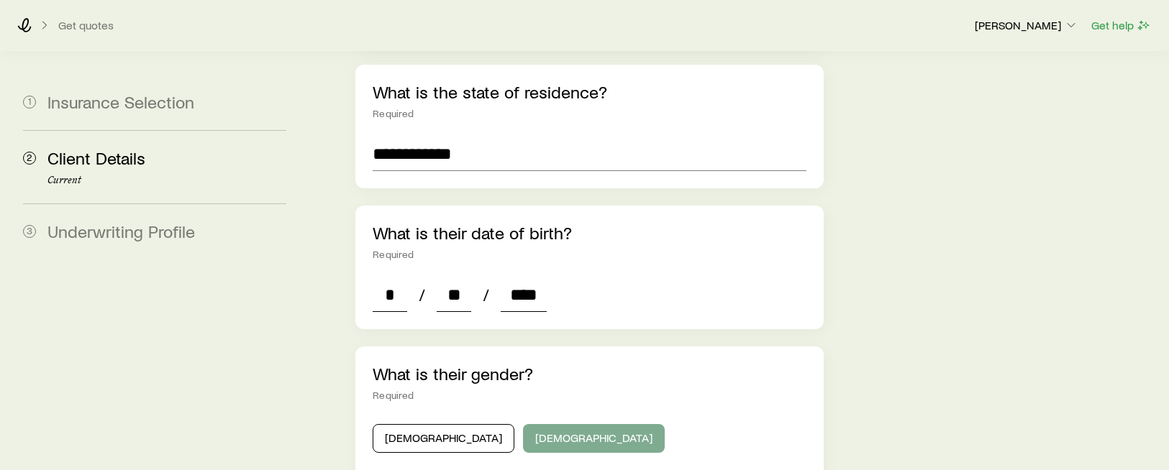
type input "****"
drag, startPoint x: 506, startPoint y: 397, endPoint x: 652, endPoint y: 393, distance: 145.4
click at [523, 424] on button "[DEMOGRAPHIC_DATA]" at bounding box center [594, 438] width 142 height 29
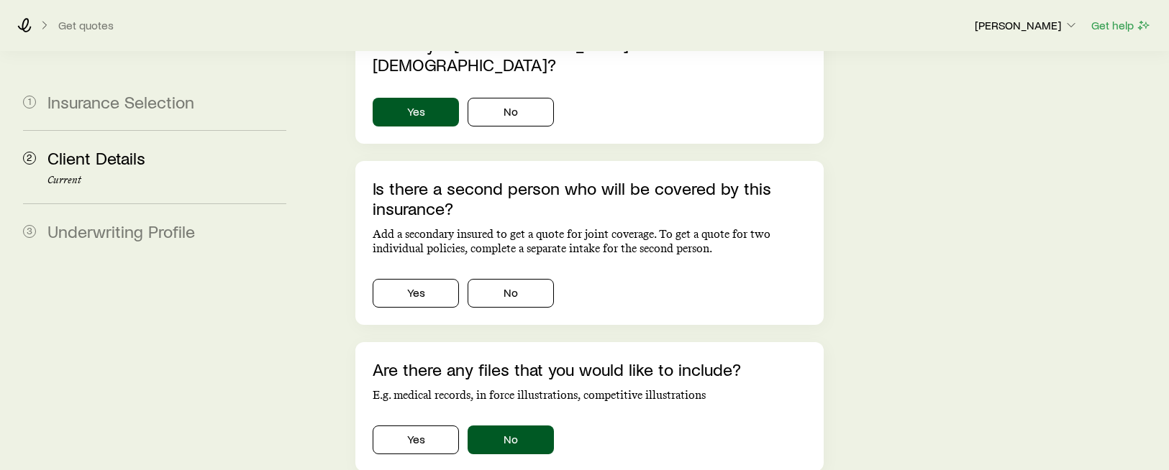
scroll to position [970, 0]
drag, startPoint x: 515, startPoint y: 230, endPoint x: 524, endPoint y: 233, distance: 9.8
click at [517, 278] on button "No" at bounding box center [511, 292] width 86 height 29
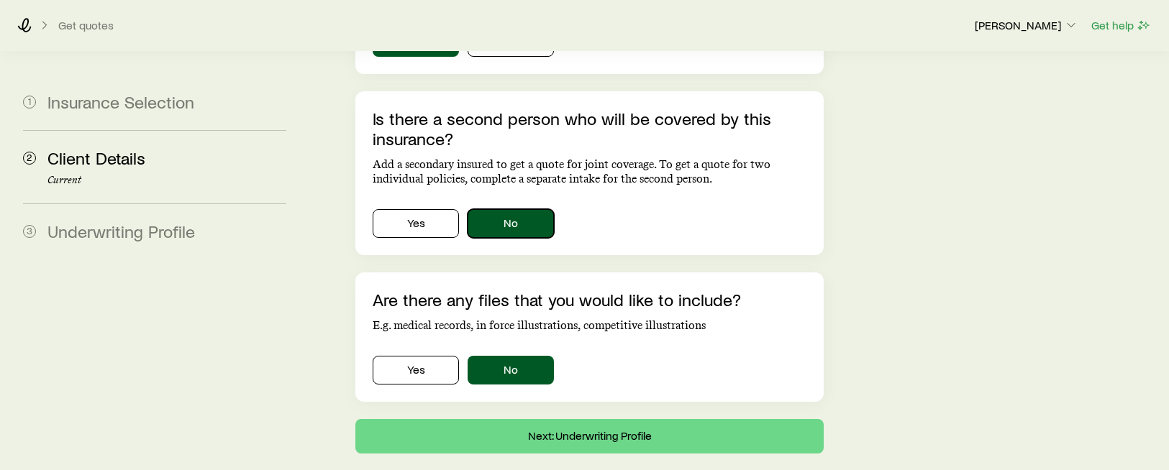
scroll to position [1042, 0]
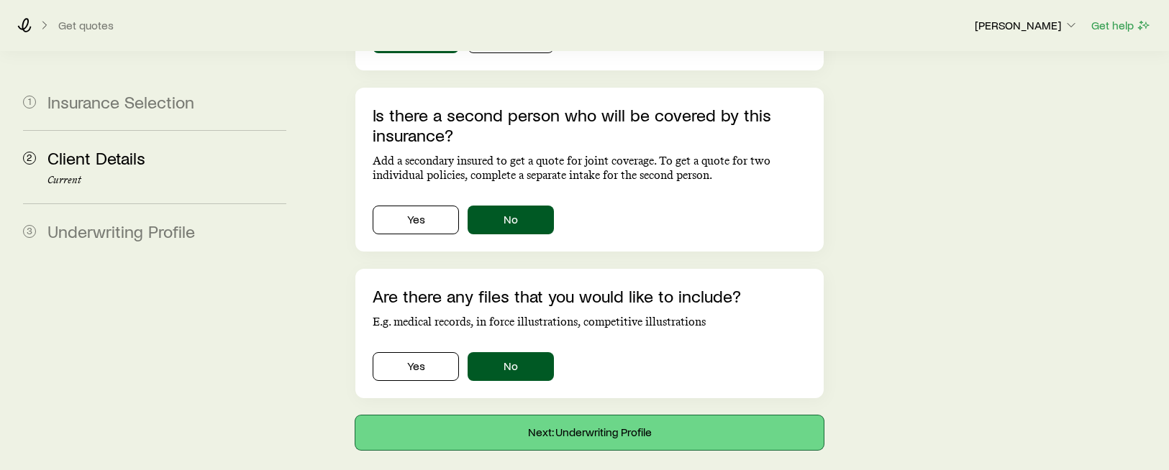
click at [587, 416] on button "Next: Underwriting Profile" at bounding box center [589, 433] width 468 height 35
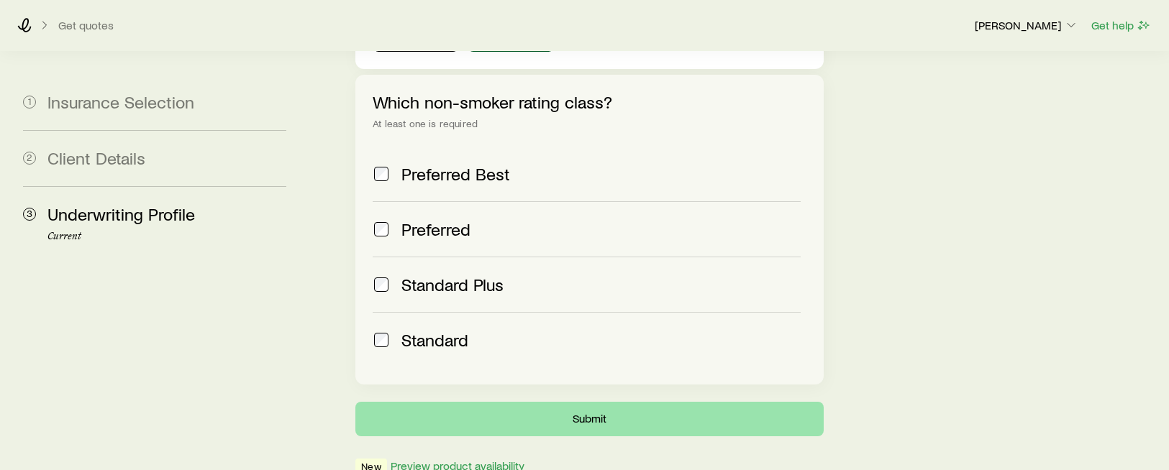
scroll to position [640, 0]
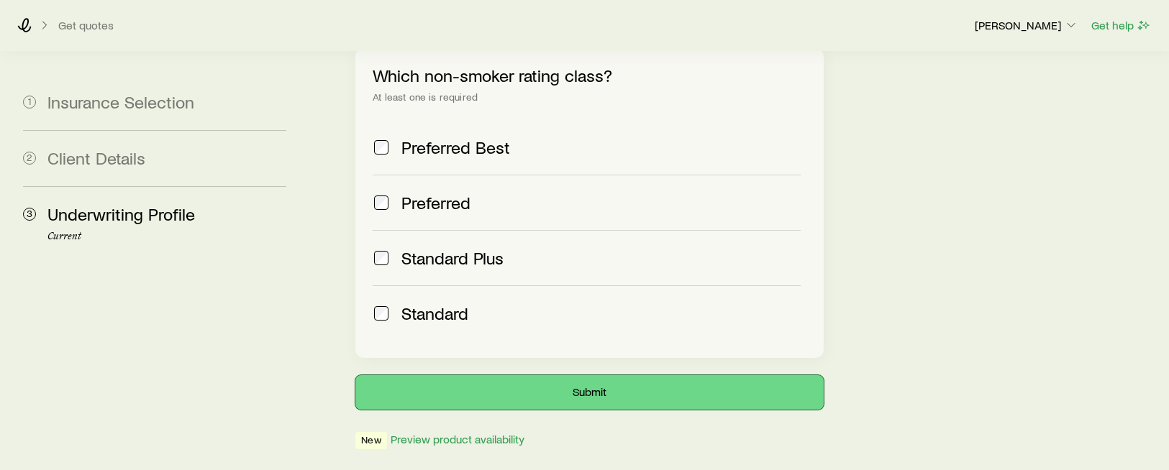
click at [616, 375] on button "Submit" at bounding box center [589, 392] width 468 height 35
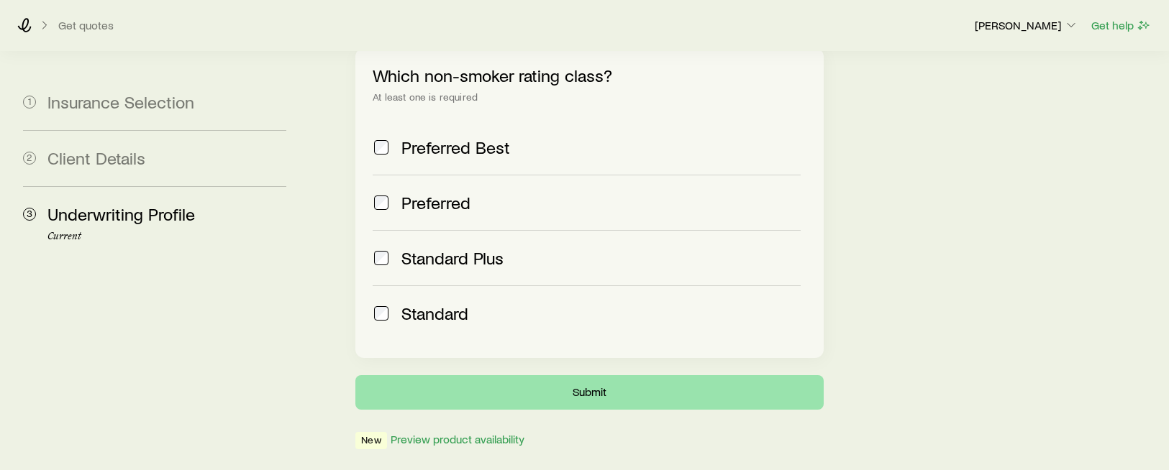
scroll to position [0, 0]
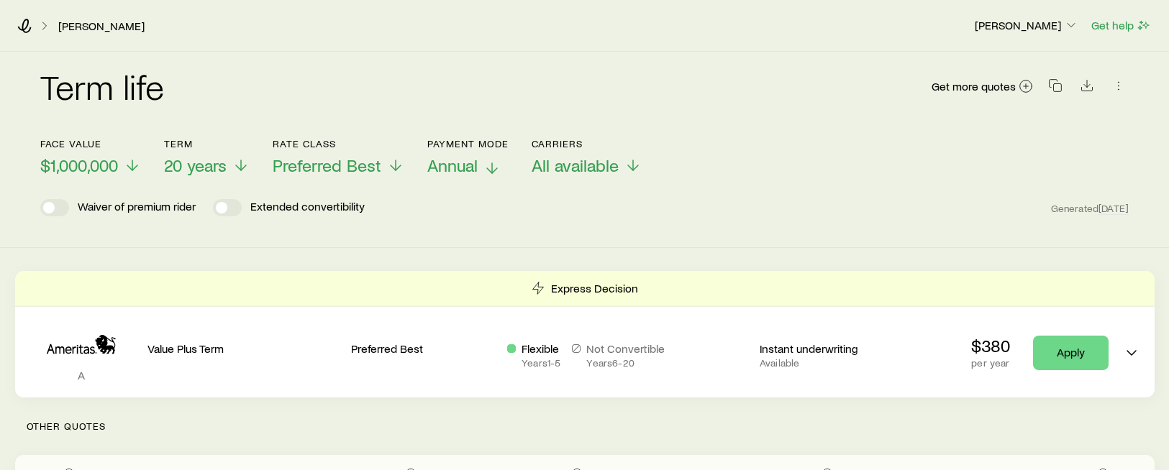
click at [478, 165] on p "Annual" at bounding box center [467, 165] width 81 height 20
click at [634, 168] on line at bounding box center [634, 168] width 0 height 10
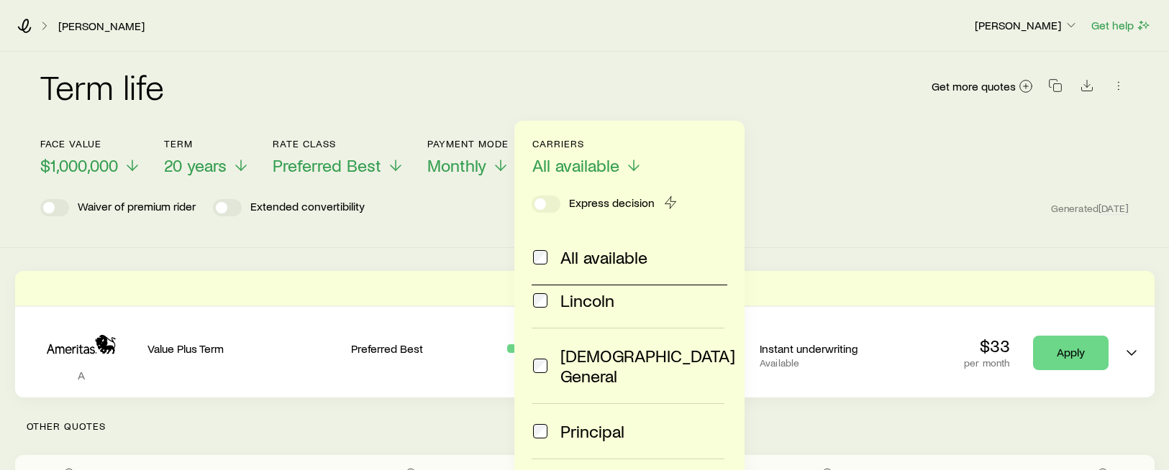
scroll to position [202, 0]
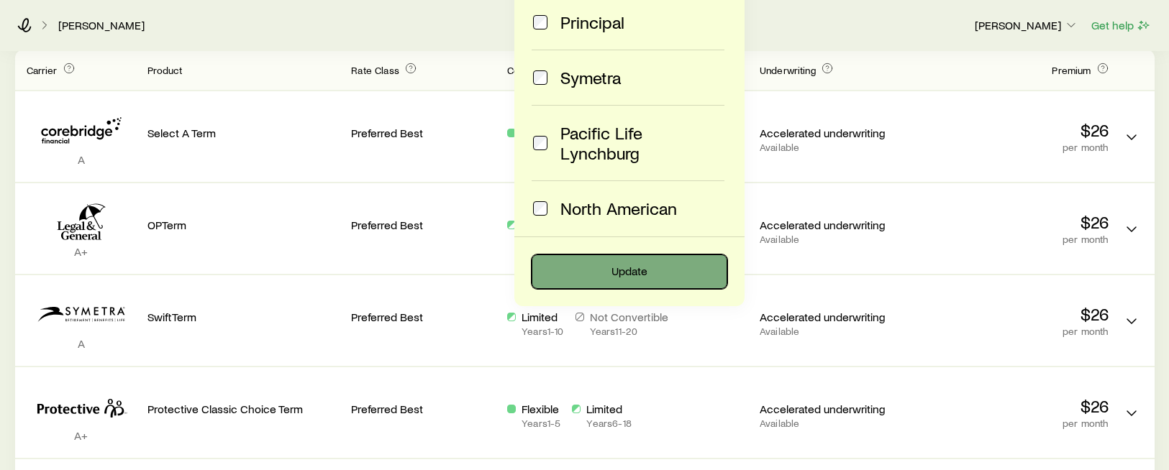
click at [649, 270] on button "Update" at bounding box center [630, 272] width 196 height 35
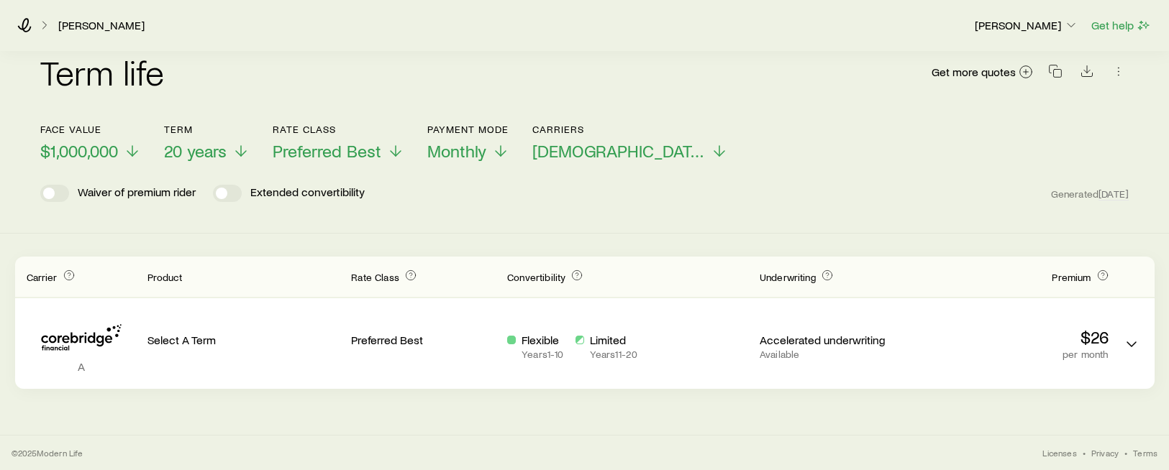
scroll to position [14, 0]
click at [242, 161] on icon at bounding box center [240, 153] width 17 height 17
click at [135, 155] on icon at bounding box center [132, 153] width 17 height 17
click at [247, 154] on icon at bounding box center [245, 153] width 17 height 17
click at [135, 155] on icon at bounding box center [135, 153] width 17 height 17
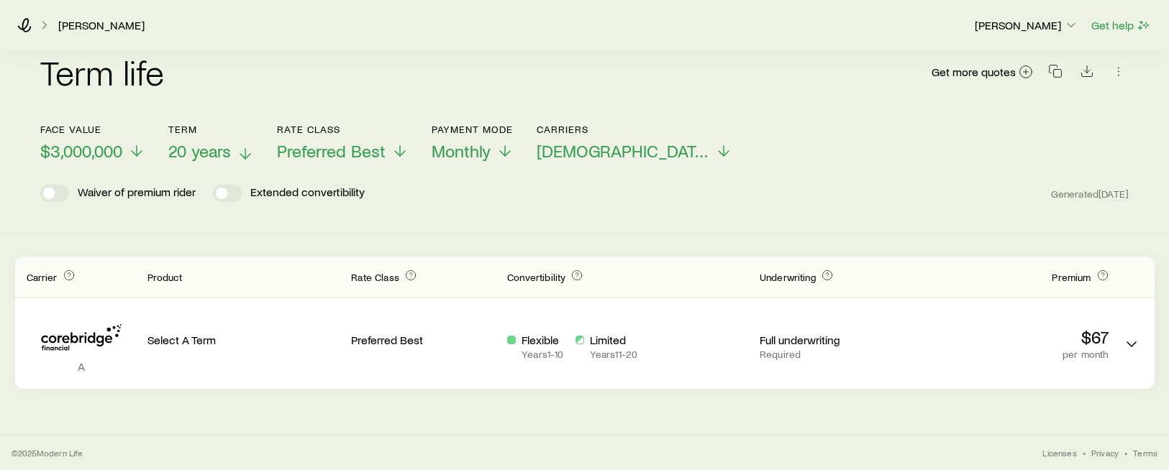
click at [249, 155] on icon at bounding box center [245, 153] width 17 height 17
click at [1074, 27] on icon "button" at bounding box center [1071, 25] width 14 height 14
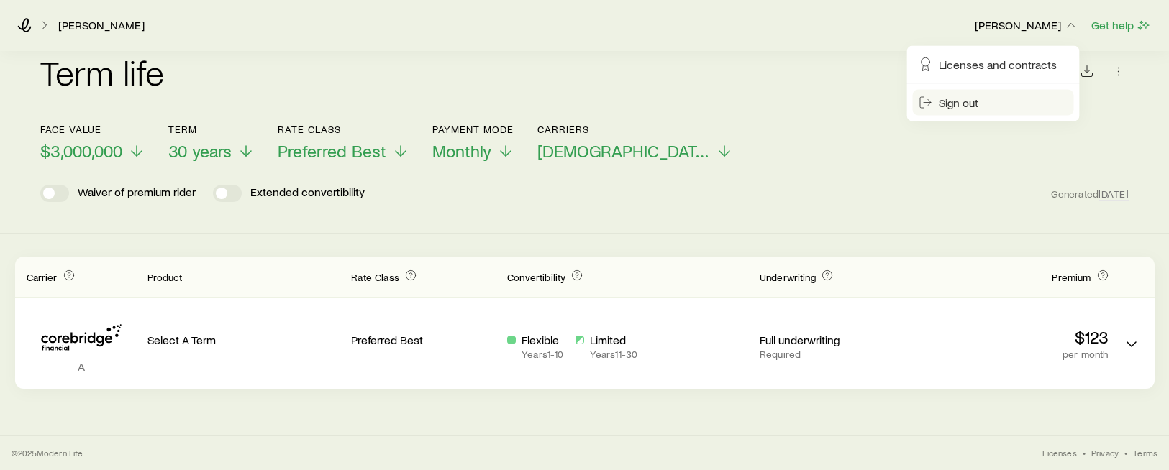
click at [958, 104] on span "Sign out" at bounding box center [959, 103] width 40 height 14
